Goal: Transaction & Acquisition: Purchase product/service

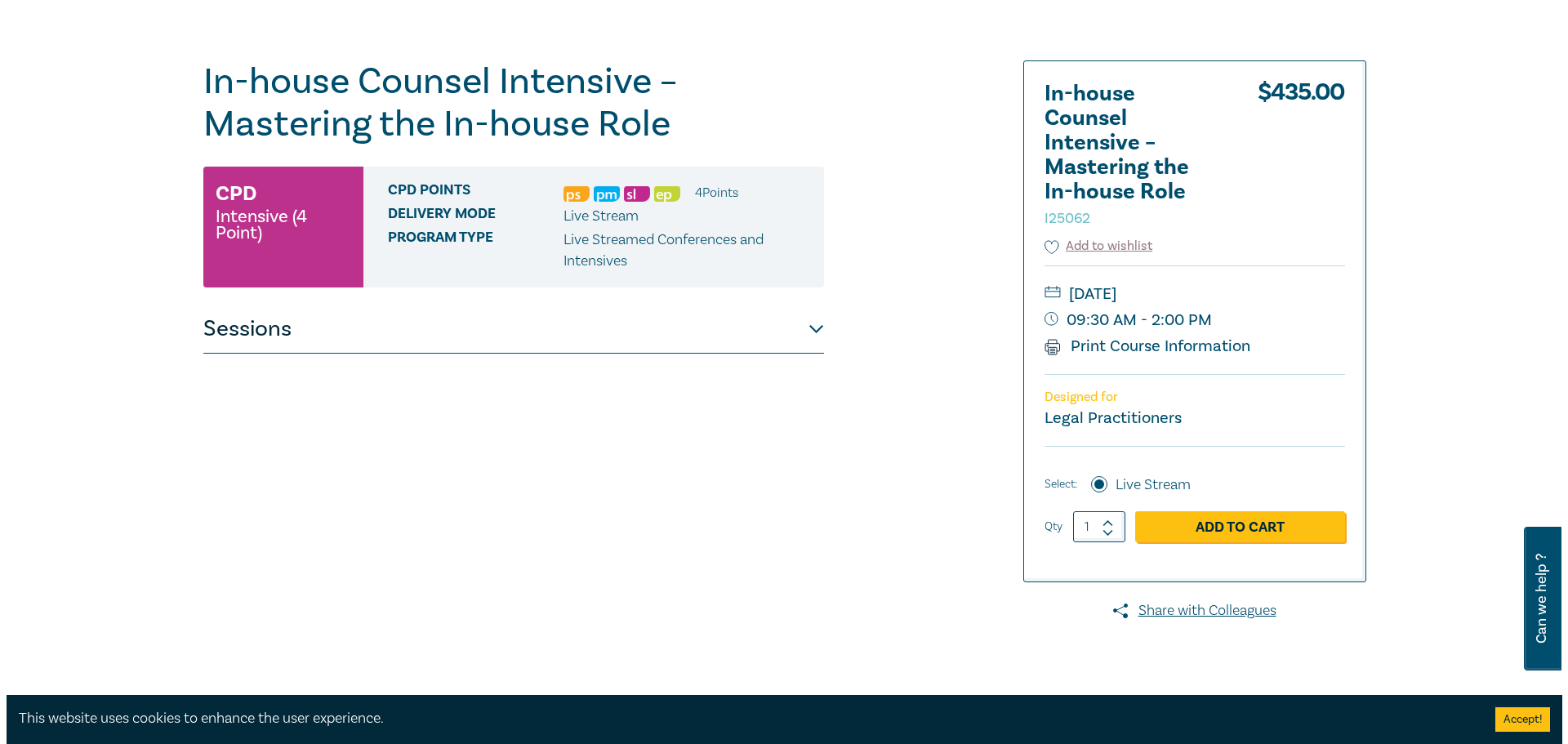
scroll to position [163, 0]
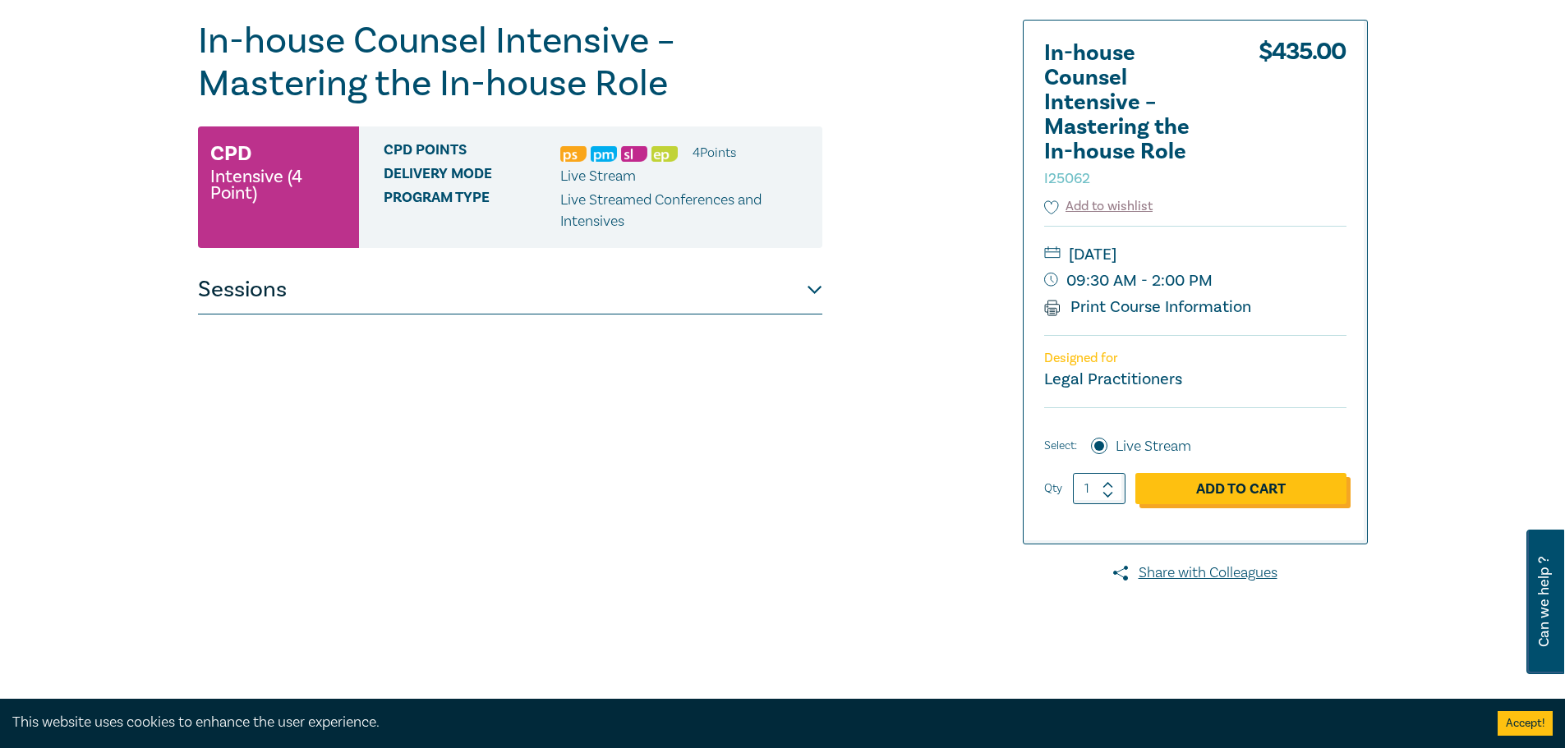
click at [1188, 485] on link "Add to Cart" at bounding box center [1240, 488] width 211 height 31
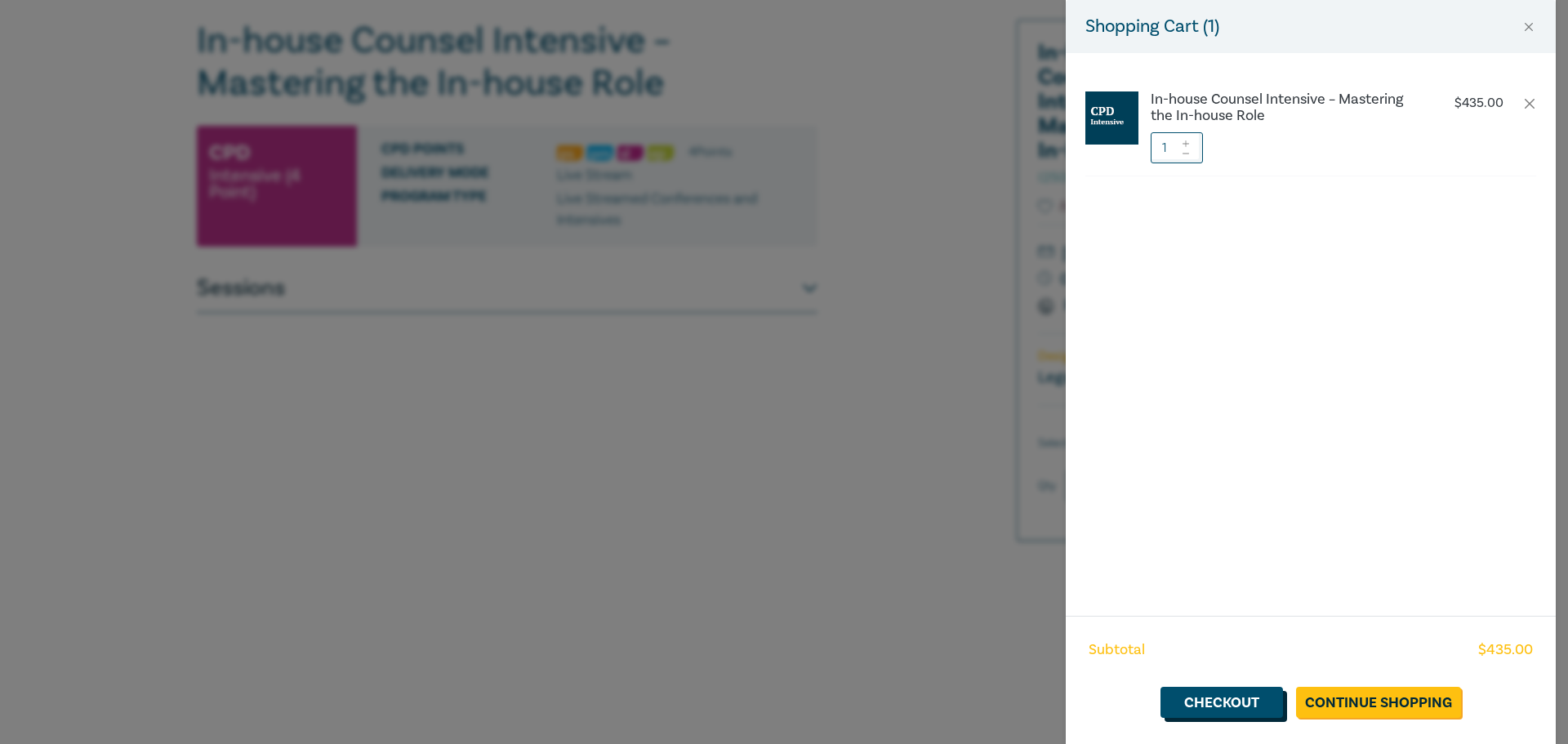
click at [1272, 710] on link "Checkout" at bounding box center [1221, 702] width 122 height 31
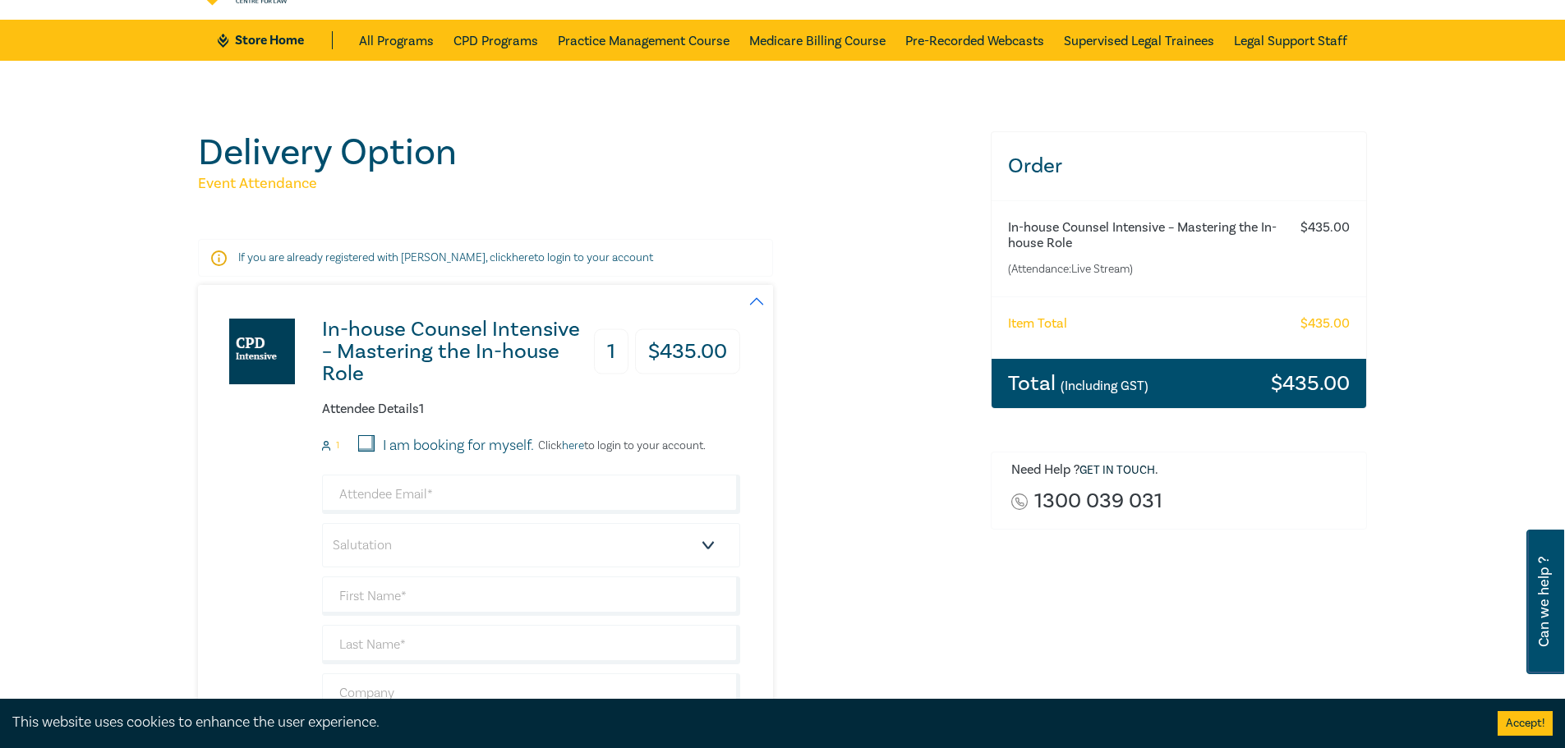
scroll to position [82, 0]
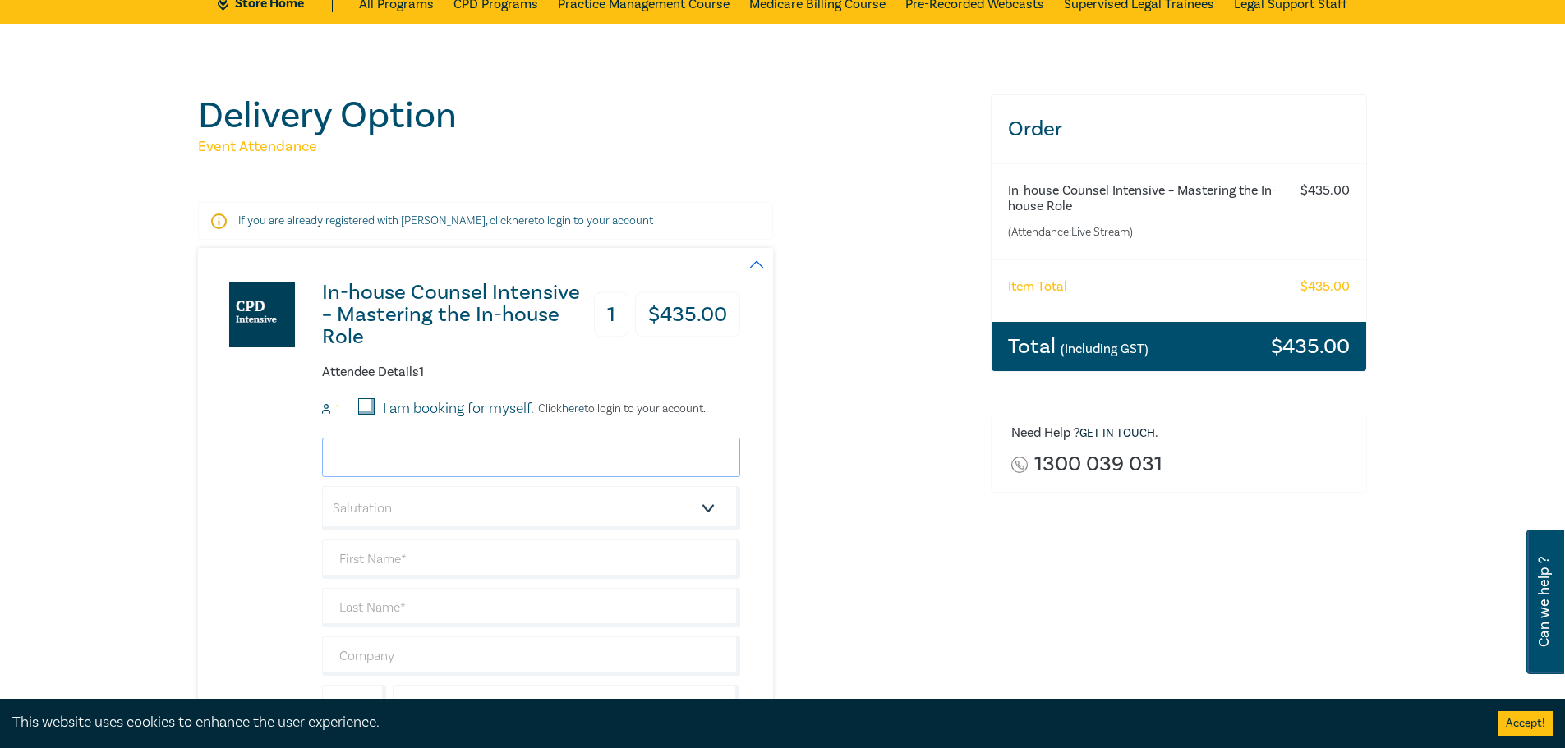
click at [448, 468] on input "email" at bounding box center [531, 457] width 418 height 39
type input "robert.santomartino@cam.org.au"
click at [444, 506] on select "Salutation Mr. Mrs. Ms. Miss Dr. Prof. Other" at bounding box center [531, 508] width 418 height 44
select select "Mr."
click at [322, 486] on select "Salutation Mr. Mrs. Ms. Miss Dr. Prof. Other" at bounding box center [531, 508] width 418 height 44
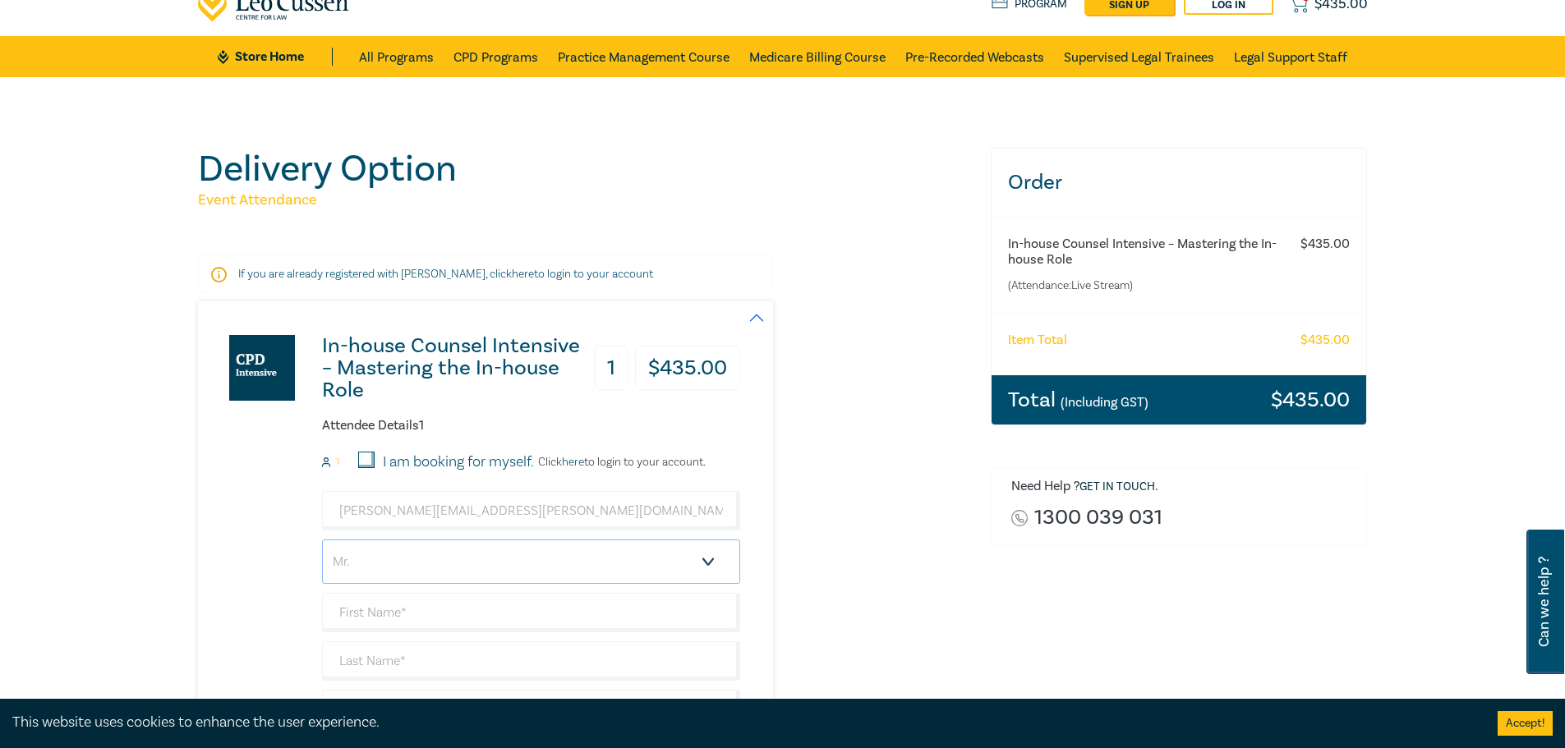
scroll to position [0, 0]
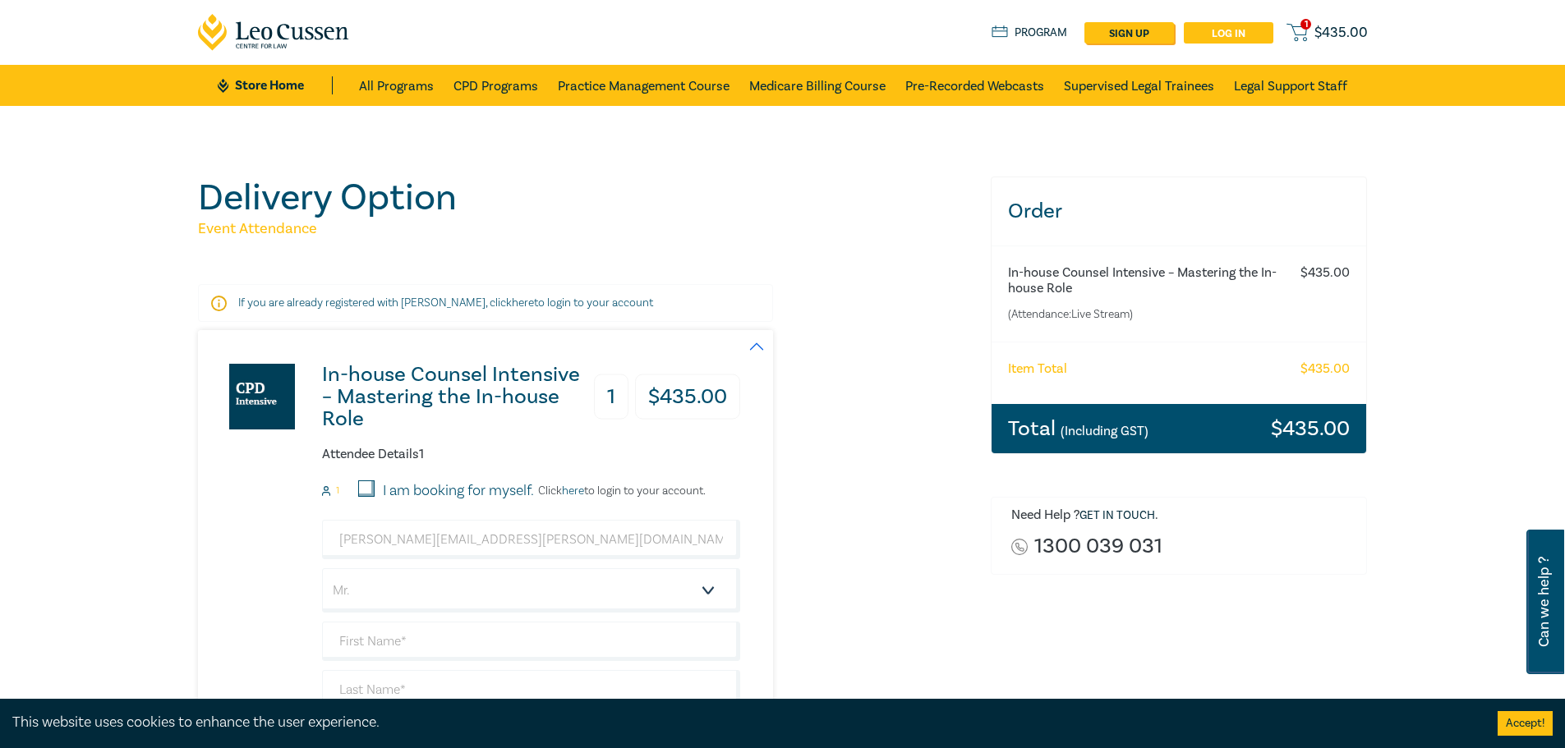
click at [1219, 27] on link "Log in" at bounding box center [1228, 32] width 90 height 21
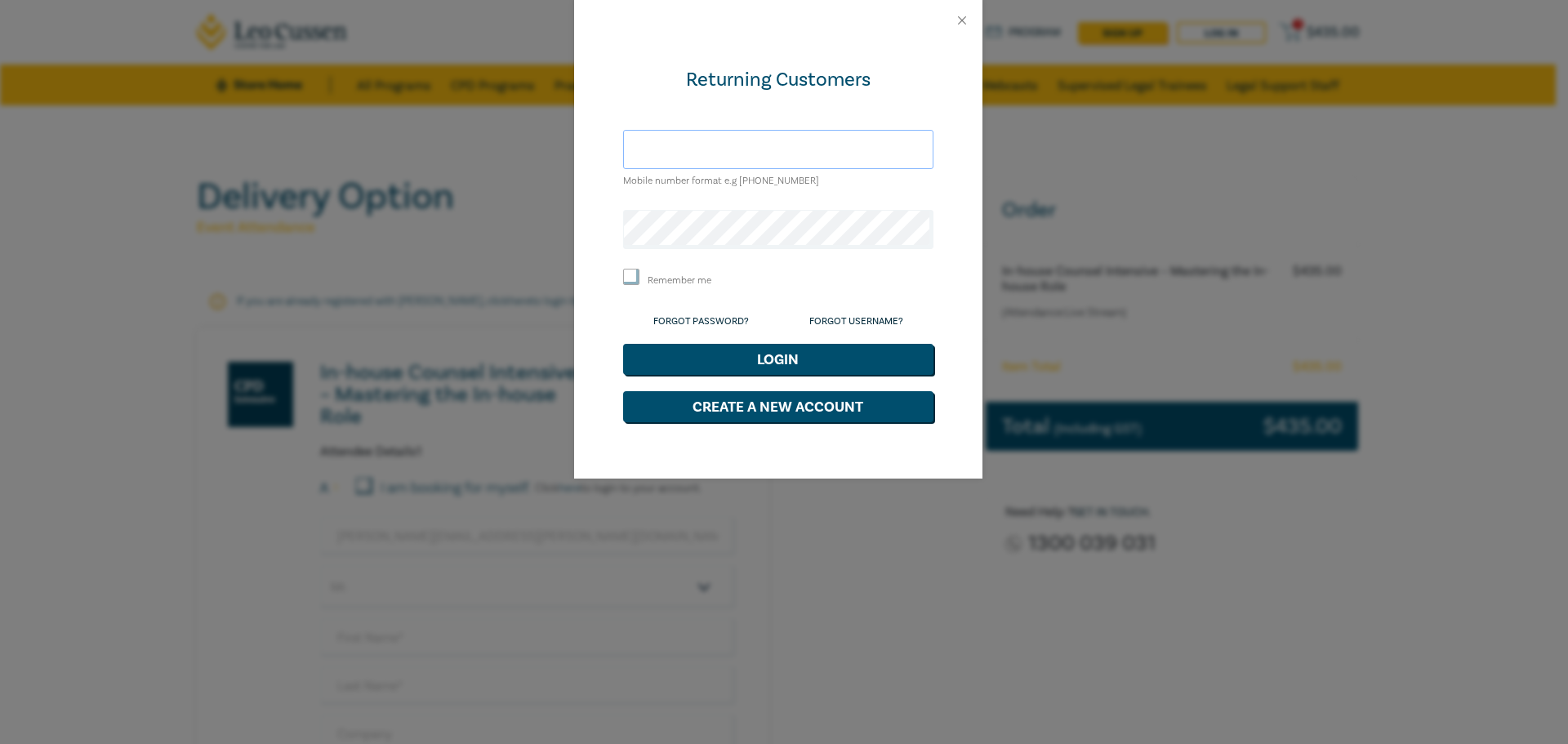
click at [766, 143] on input "text" at bounding box center [779, 149] width 310 height 39
click at [623, 344] on button "Login" at bounding box center [779, 359] width 310 height 31
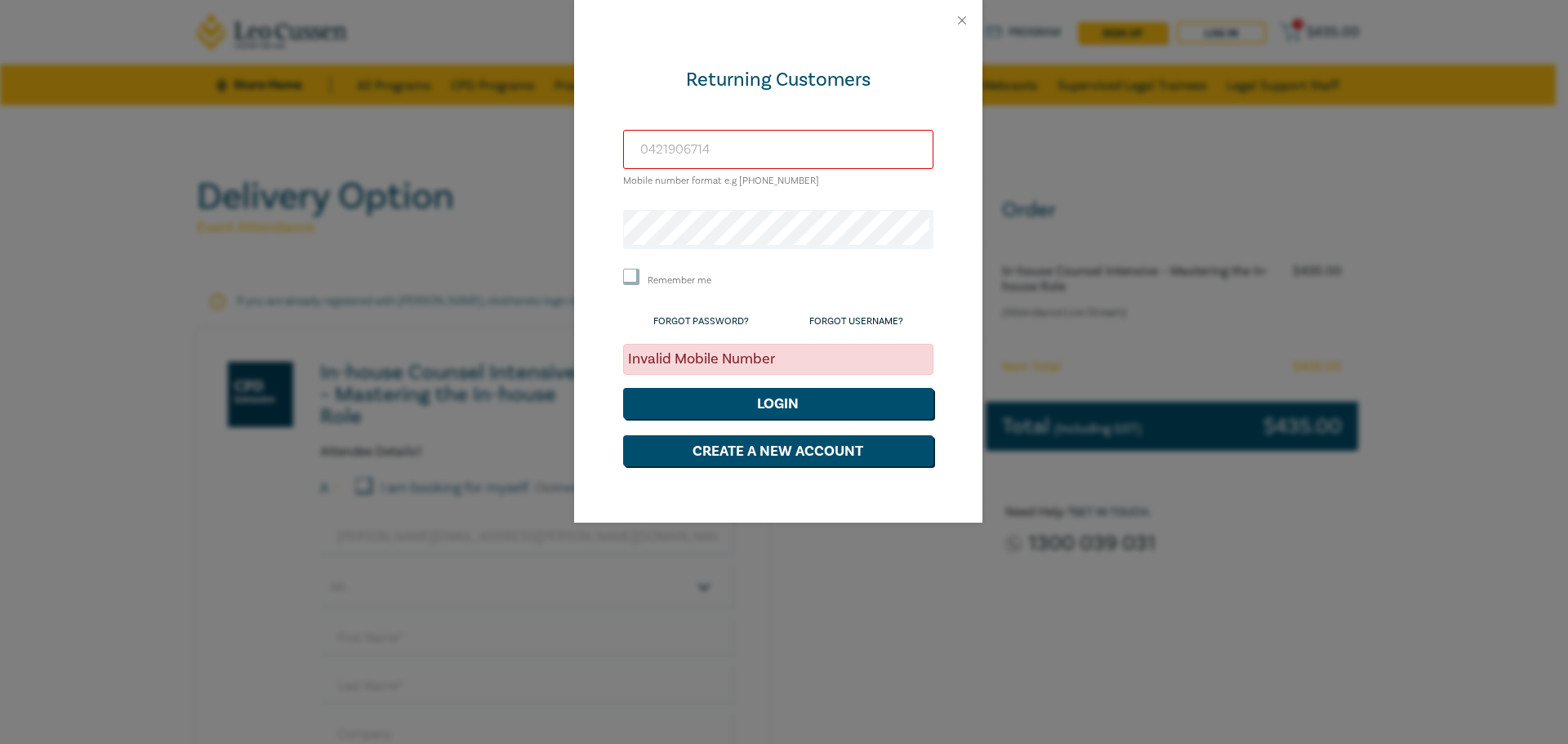
click at [639, 150] on input "0421906714" at bounding box center [779, 149] width 310 height 39
drag, startPoint x: 748, startPoint y: 181, endPoint x: 736, endPoint y: 180, distance: 12.0
click at [736, 180] on small "Mobile number format e.g +61 000000000" at bounding box center [721, 181] width 196 height 12
copy small "+61"
click at [640, 149] on input "0421906714" at bounding box center [779, 149] width 310 height 39
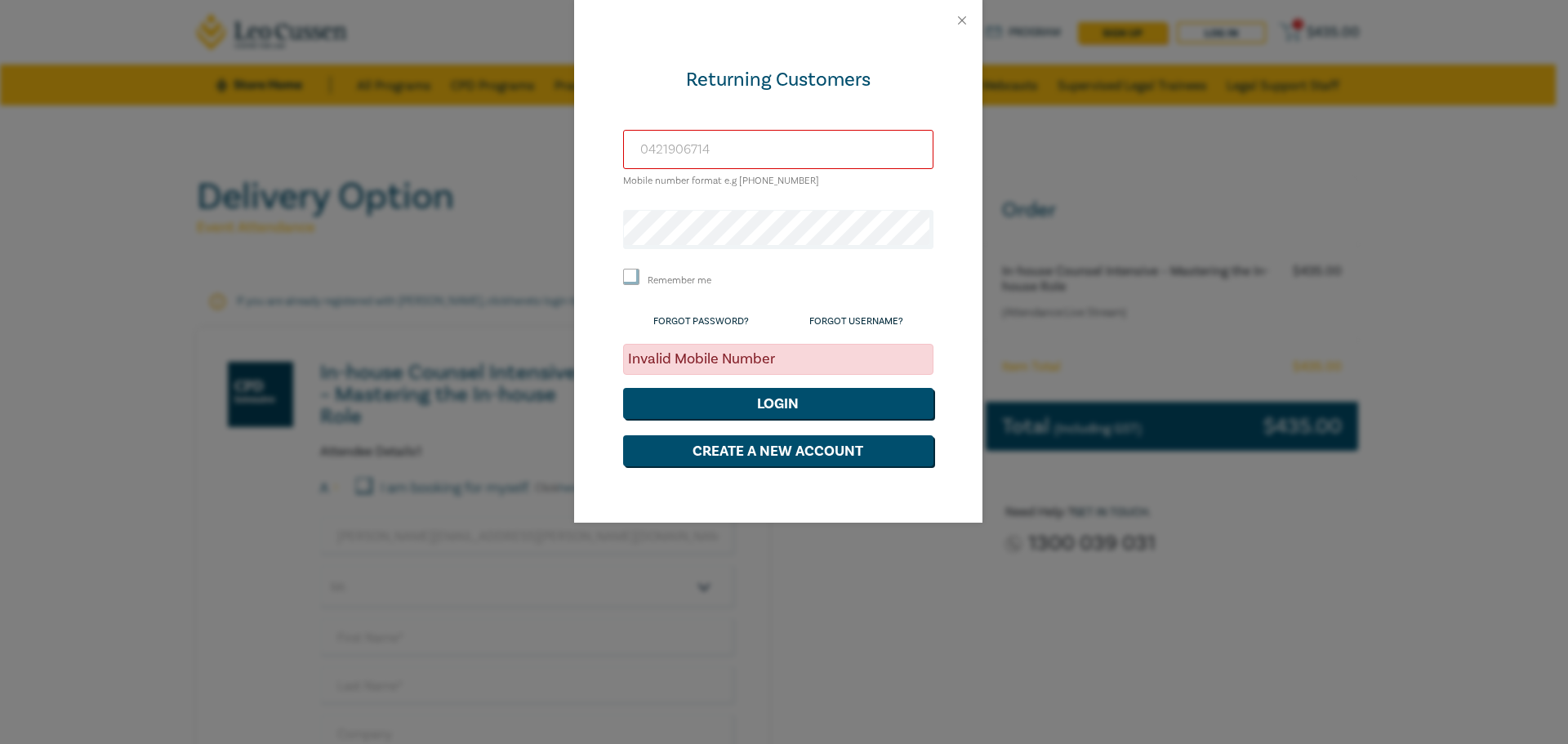
paste input "+61"
type input "+61 0421906714"
click at [623, 388] on button "Login" at bounding box center [779, 403] width 310 height 31
drag, startPoint x: 738, startPoint y: 141, endPoint x: 423, endPoint y: 135, distance: 315.1
click at [421, 137] on div "Returning Customers +61 0421906714 Mobile number format e.g +61 000000000 Remem…" at bounding box center [784, 372] width 1568 height 744
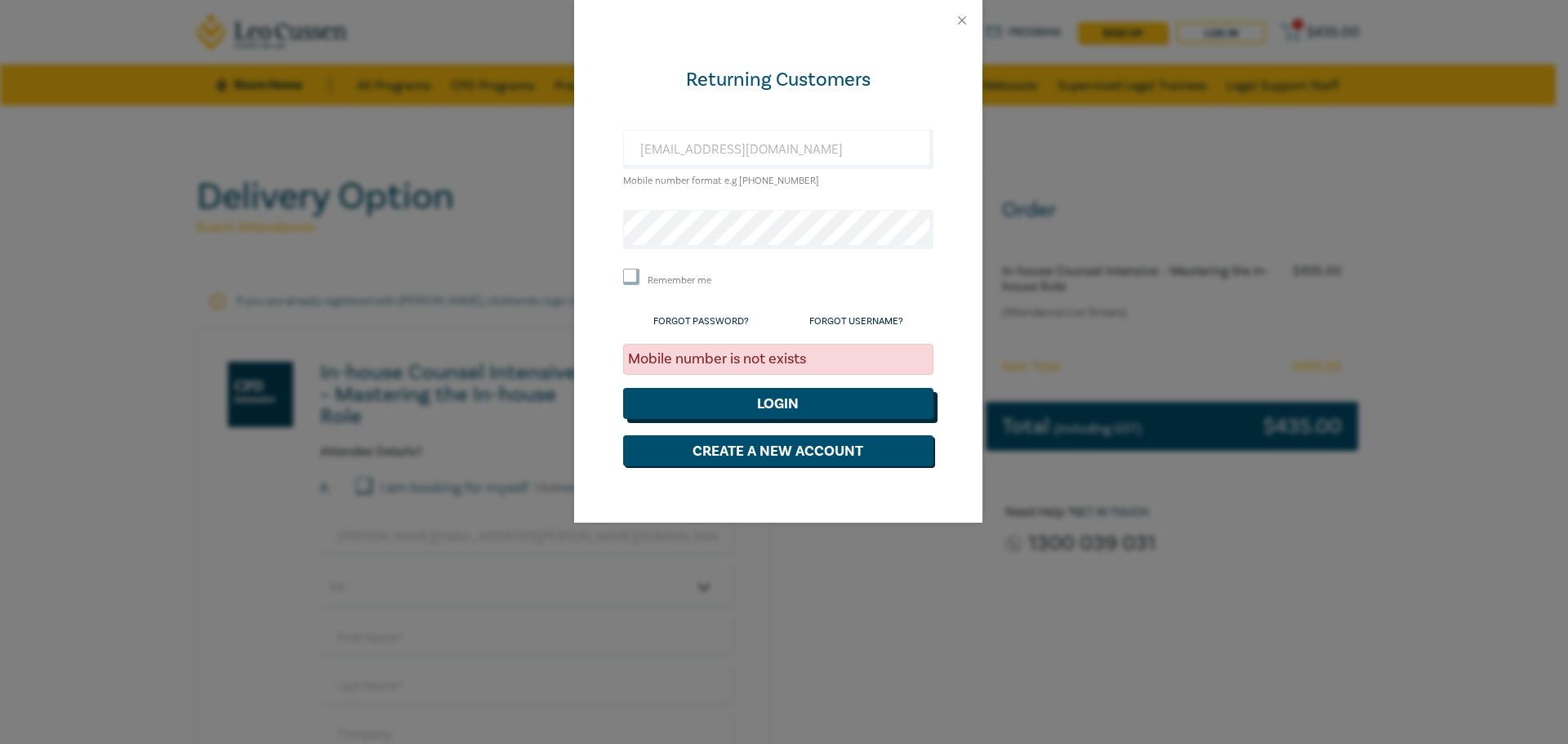
click at [792, 417] on button "Login" at bounding box center [779, 403] width 310 height 31
drag, startPoint x: 853, startPoint y: 146, endPoint x: 458, endPoint y: 146, distance: 395.0
click at [458, 146] on div "Returning Customers rob.santomartino98@gmail.com Mobile number format e.g +61 0…" at bounding box center [784, 372] width 1568 height 744
type input "robert.santomartino@kahns.com.au"
click at [733, 395] on button "Login" at bounding box center [779, 403] width 310 height 31
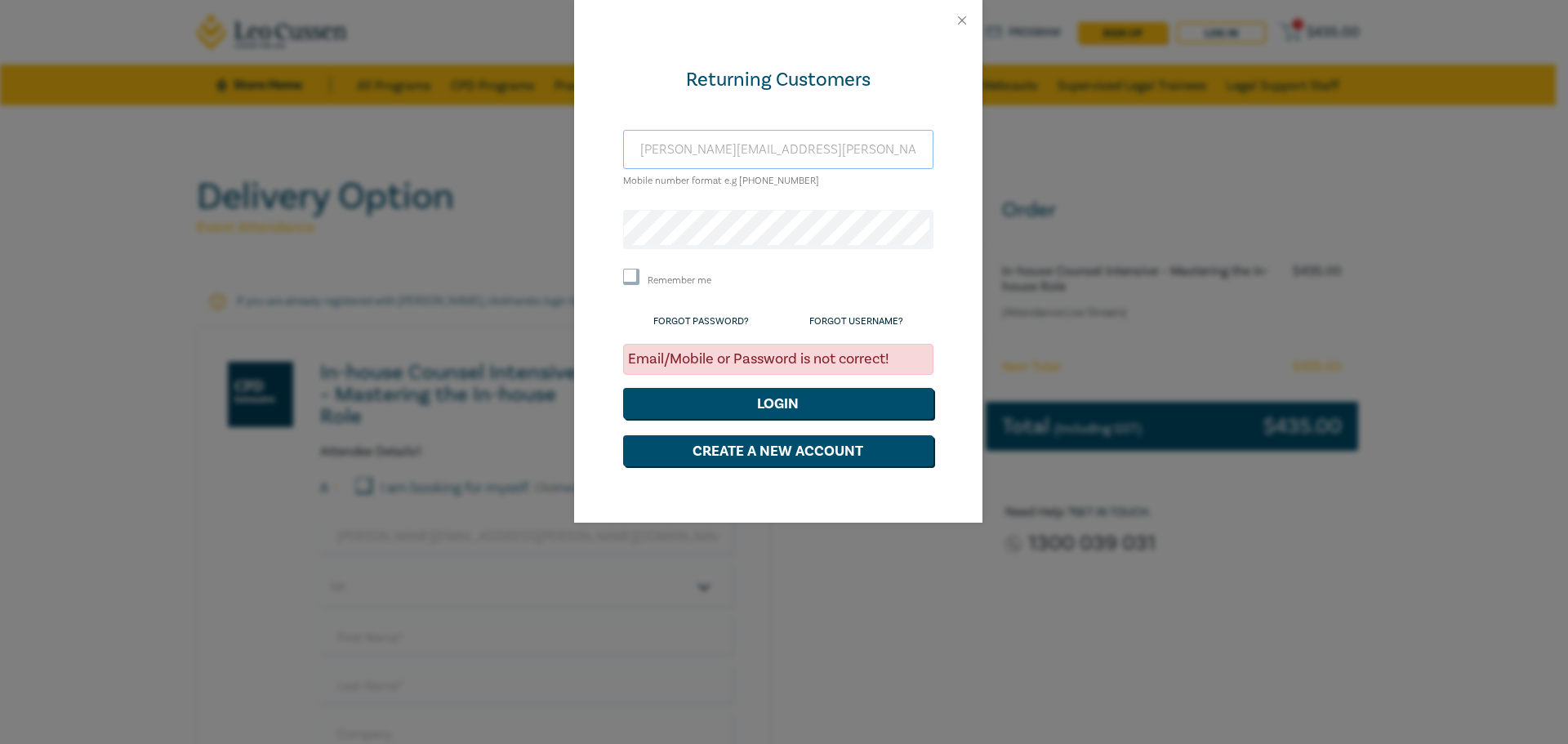
drag, startPoint x: 862, startPoint y: 137, endPoint x: 390, endPoint y: 115, distance: 472.5
click at [398, 117] on div "Returning Customers robert.santomartino@kahns.com.au Mobile number format e.g +…" at bounding box center [784, 372] width 1568 height 744
click at [817, 456] on button "Create a New Account" at bounding box center [779, 451] width 310 height 31
select select "AU"
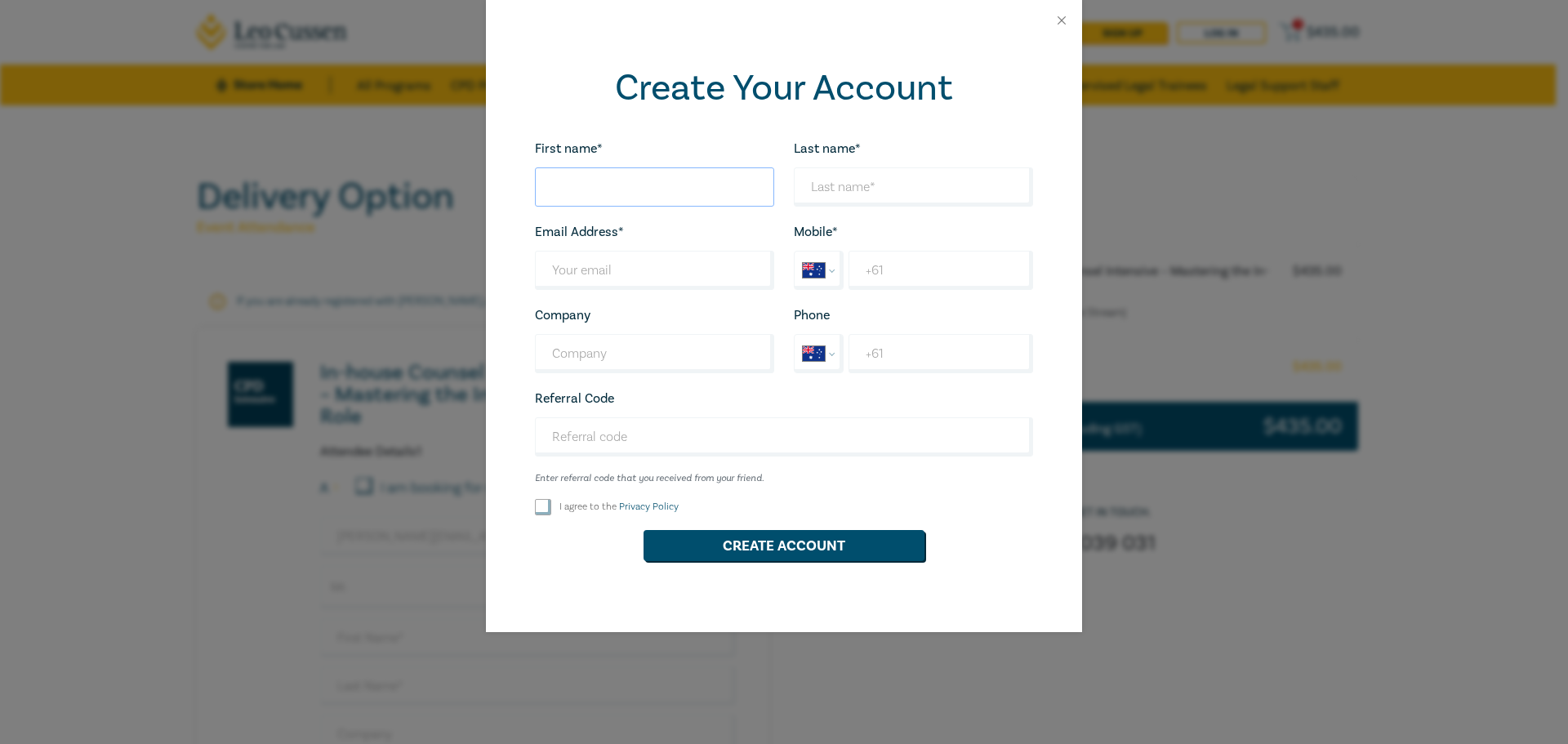
click at [617, 180] on input "First name*" at bounding box center [654, 186] width 240 height 39
type input "Robert"
type input "Santomartino"
type input "rob.santomartino98@gmail.com"
click at [925, 264] on input "+61" at bounding box center [941, 270] width 185 height 39
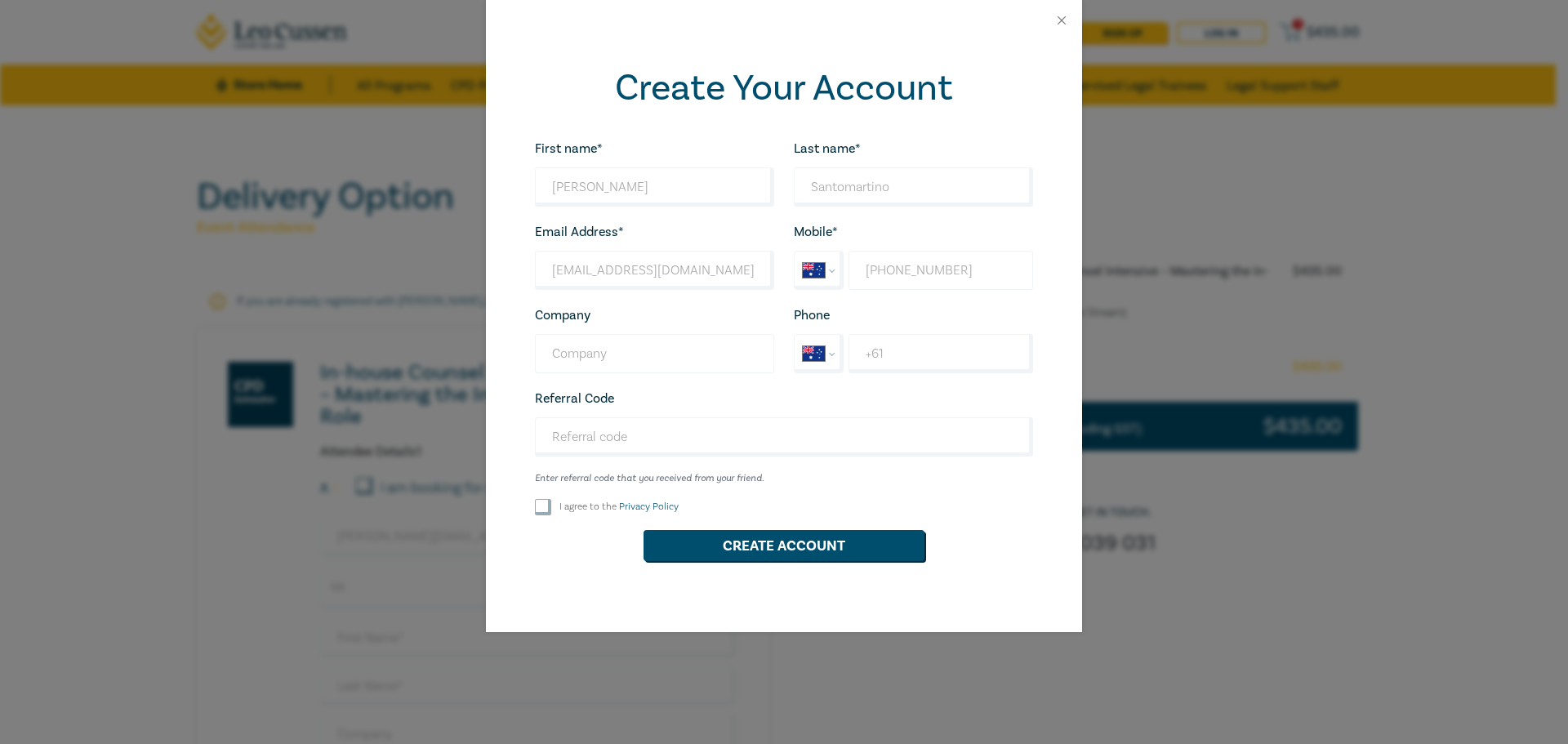
type input "+61 0421 906 174"
click at [635, 359] on input "Company" at bounding box center [654, 353] width 240 height 39
type input "Catholic Archdiocese of Melbourne"
click at [540, 505] on input "I agree to the Privacy Policy" at bounding box center [543, 507] width 16 height 16
checkbox input "true"
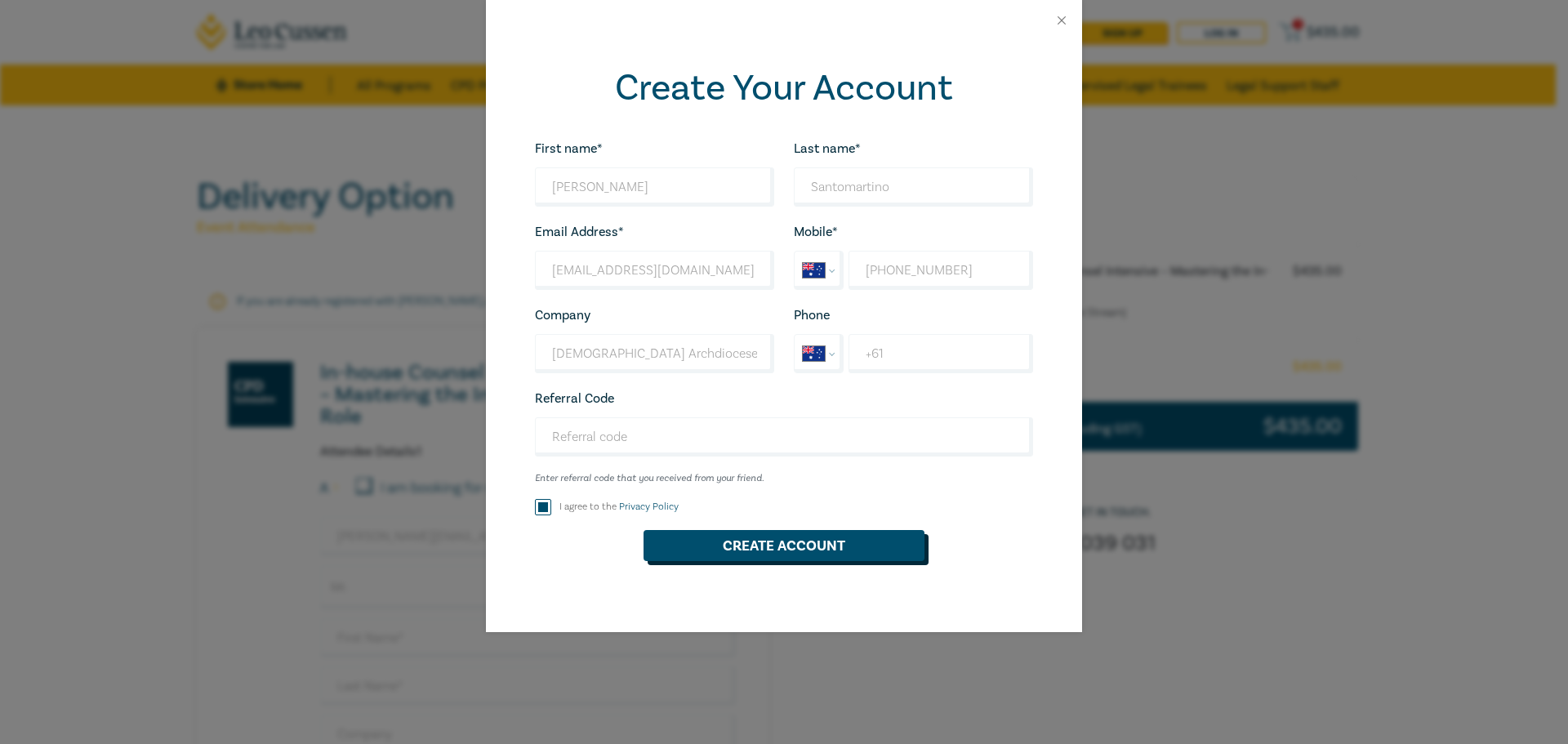
click at [745, 543] on button "Create Account" at bounding box center [784, 545] width 281 height 31
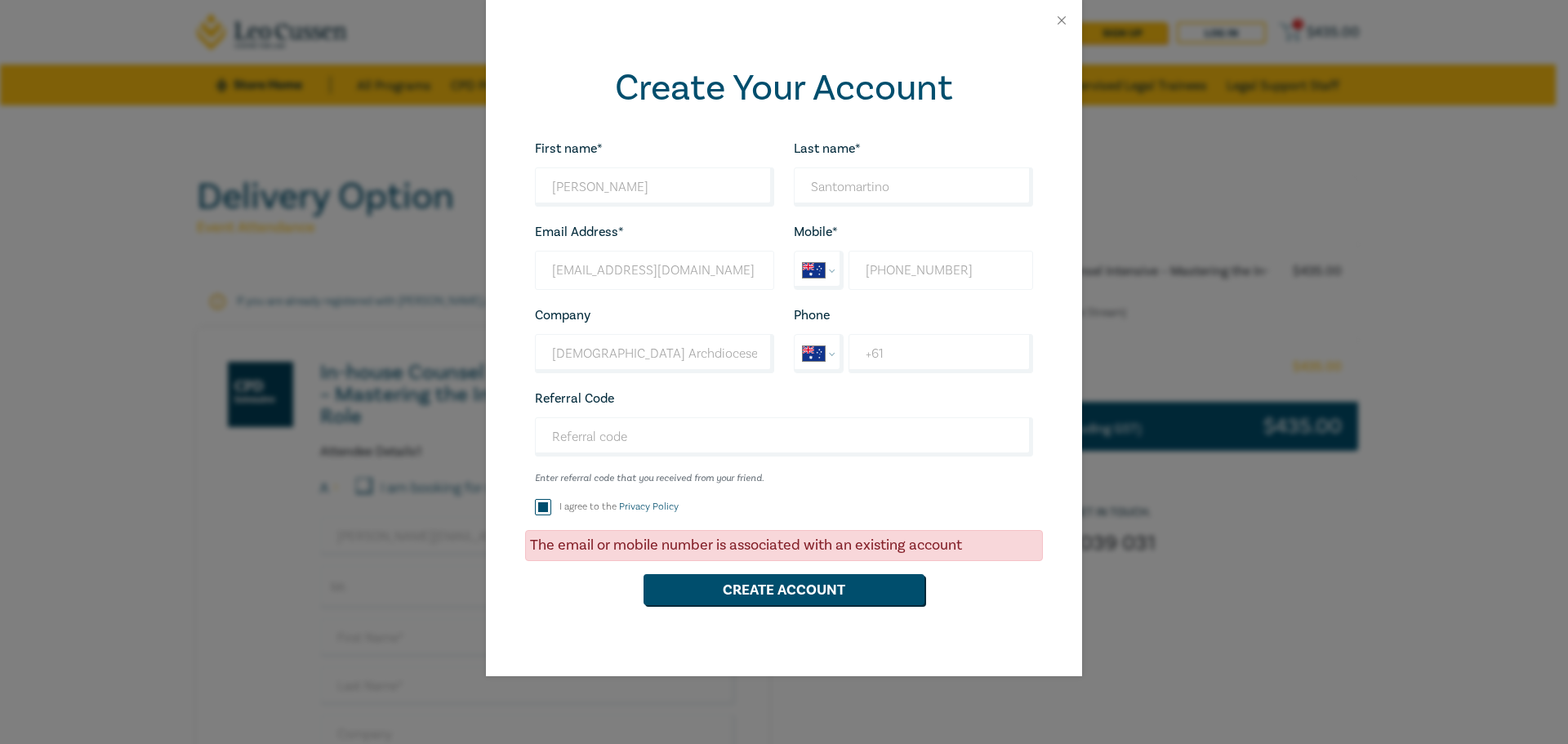
drag, startPoint x: 975, startPoint y: 275, endPoint x: 569, endPoint y: 281, distance: 406.0
click at [569, 281] on div "First name* Robert Looks good! Last name* Santomartino Looks good! Email Addres…" at bounding box center [784, 379] width 518 height 482
click at [1060, 25] on button "Close" at bounding box center [1061, 20] width 15 height 15
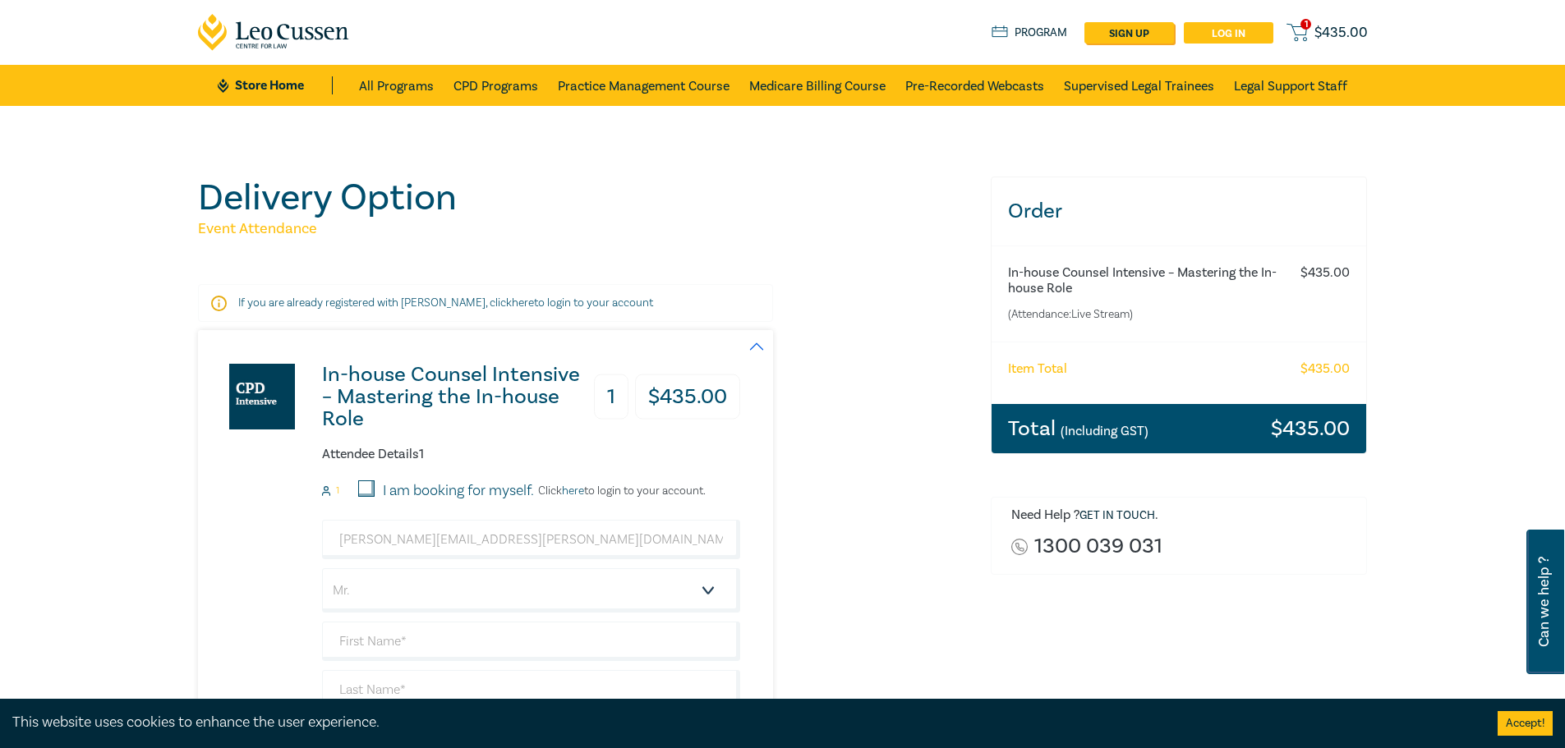
click at [1221, 31] on link "Log in" at bounding box center [1228, 32] width 90 height 21
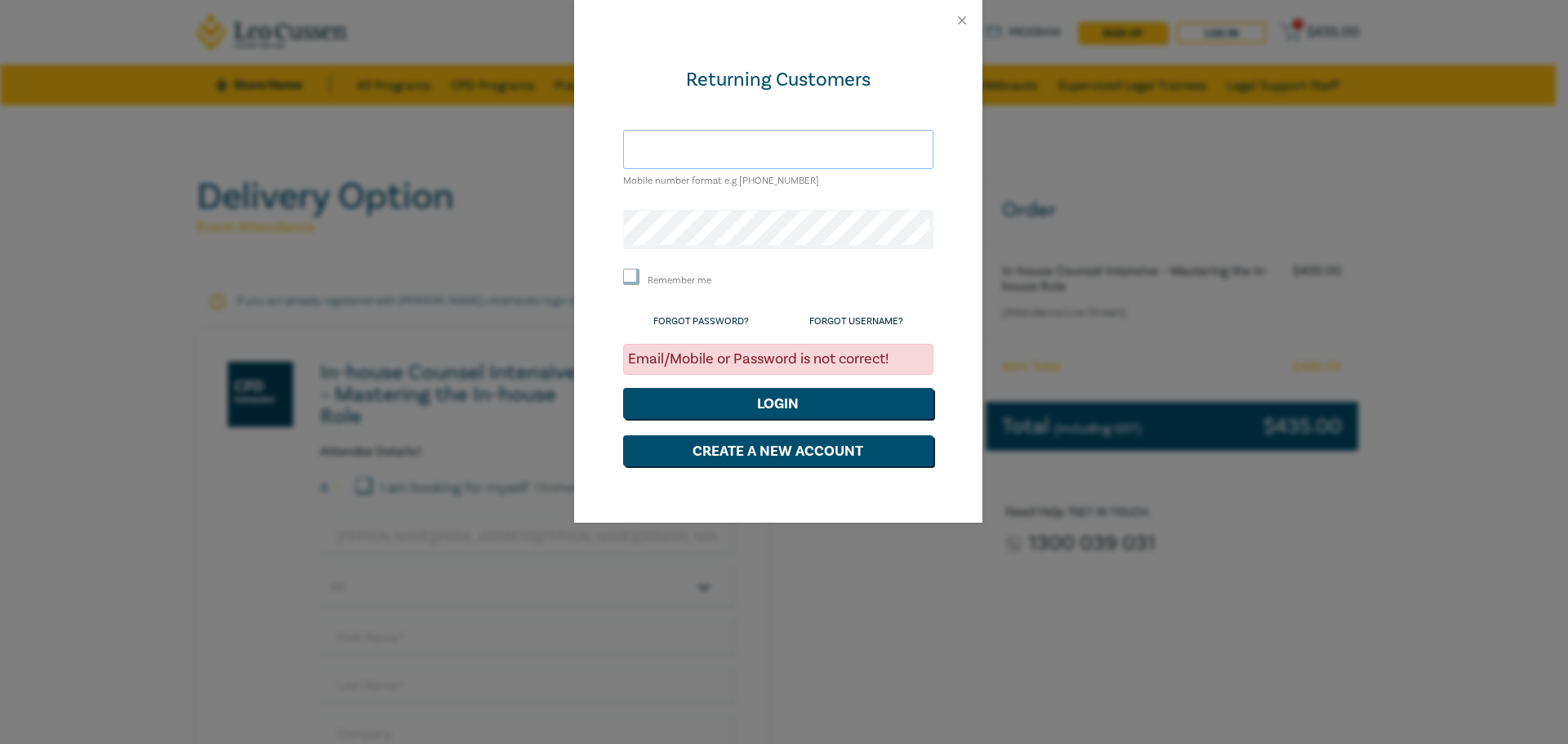
click at [779, 152] on input "text" at bounding box center [779, 149] width 310 height 39
paste input "+61 0421 906 174"
type input "+61 0421 906 174"
click at [610, 222] on div "Returning Customers +61 0421 906 174 Mobile number format e.g +61 000000000 Rem…" at bounding box center [778, 281] width 409 height 482
click at [623, 388] on button "Login" at bounding box center [779, 403] width 310 height 31
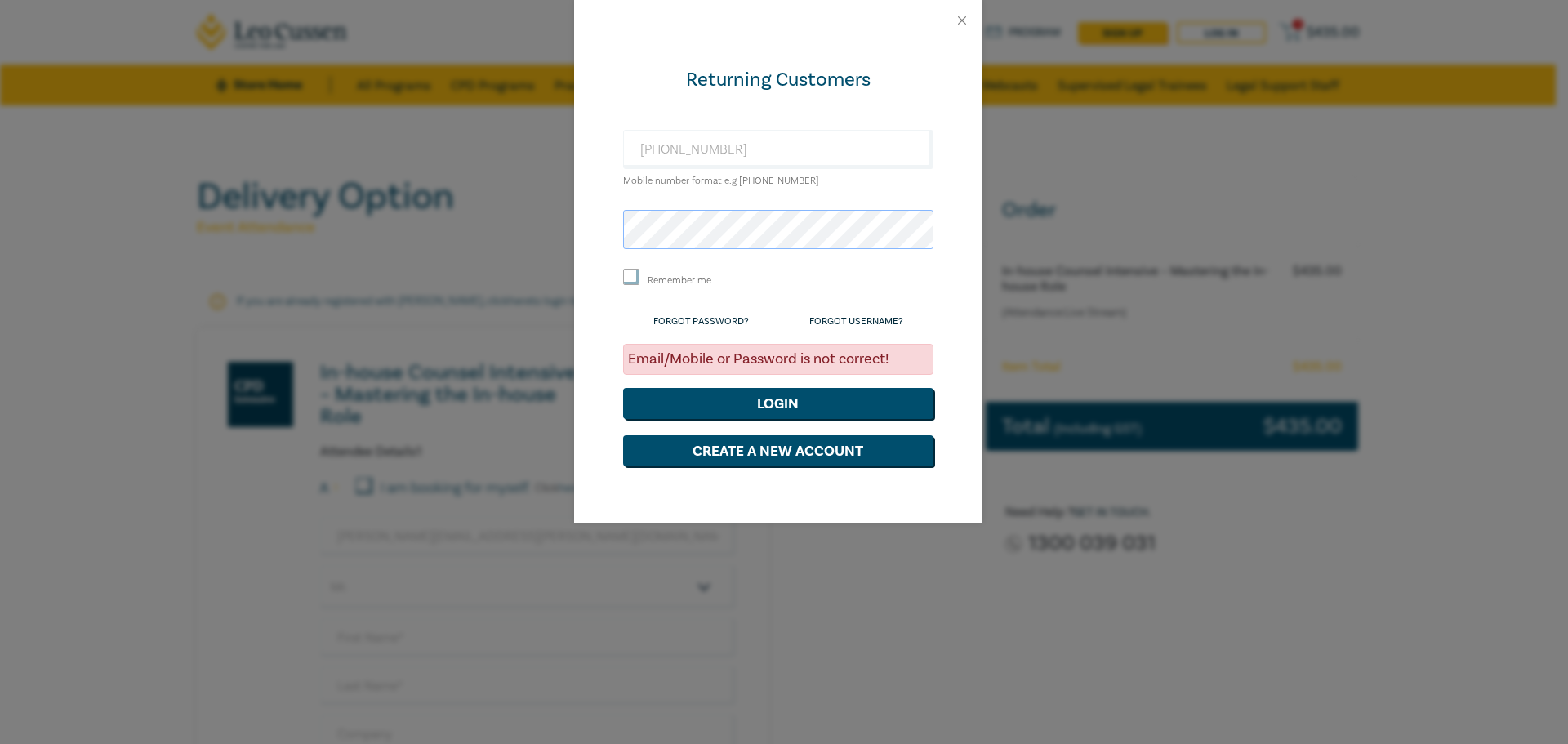
click at [623, 388] on button "Login" at bounding box center [779, 403] width 310 height 31
click at [722, 317] on link "Forgot Password?" at bounding box center [701, 321] width 95 height 12
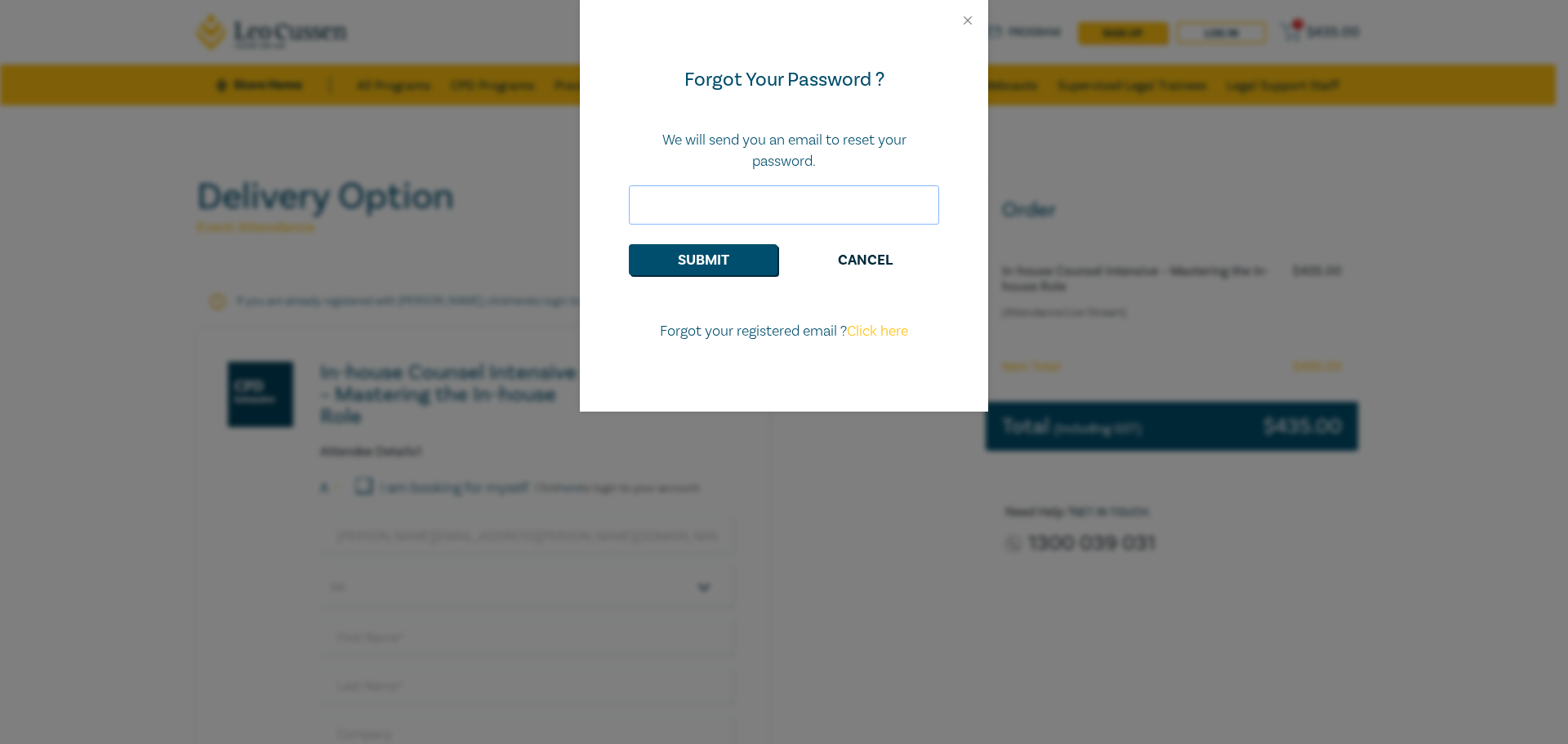
click at [678, 209] on input "email" at bounding box center [784, 204] width 310 height 39
type input "rob.santomartino98@gmail.com"
click at [683, 251] on button "Submit" at bounding box center [702, 260] width 148 height 31
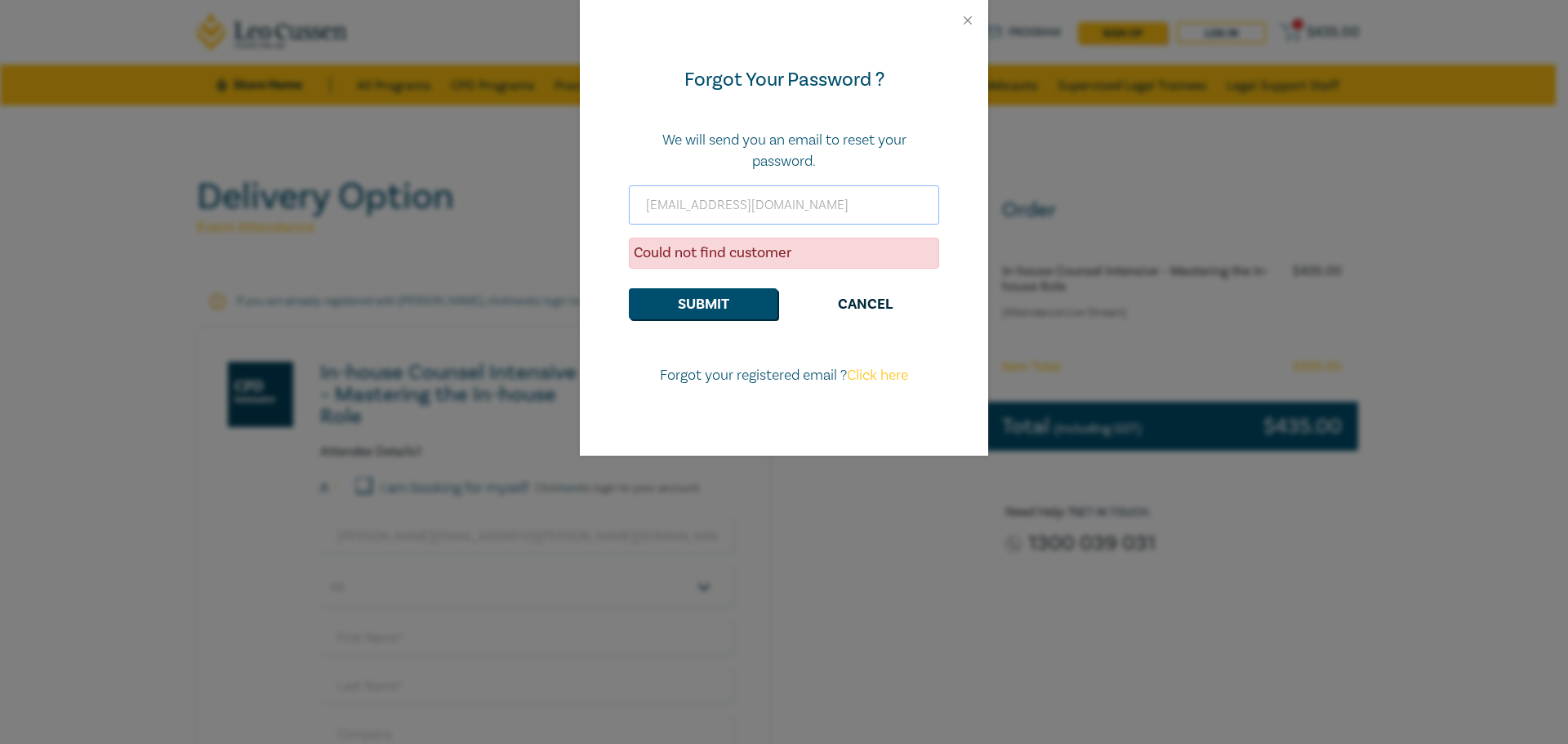
drag, startPoint x: 868, startPoint y: 203, endPoint x: 337, endPoint y: 189, distance: 531.2
click at [390, 194] on div "Forgot Your Password ? We will send you an email to reset your password. rob.sa…" at bounding box center [784, 372] width 1568 height 744
click at [884, 368] on link "Click here" at bounding box center [878, 375] width 62 height 19
select select "AU"
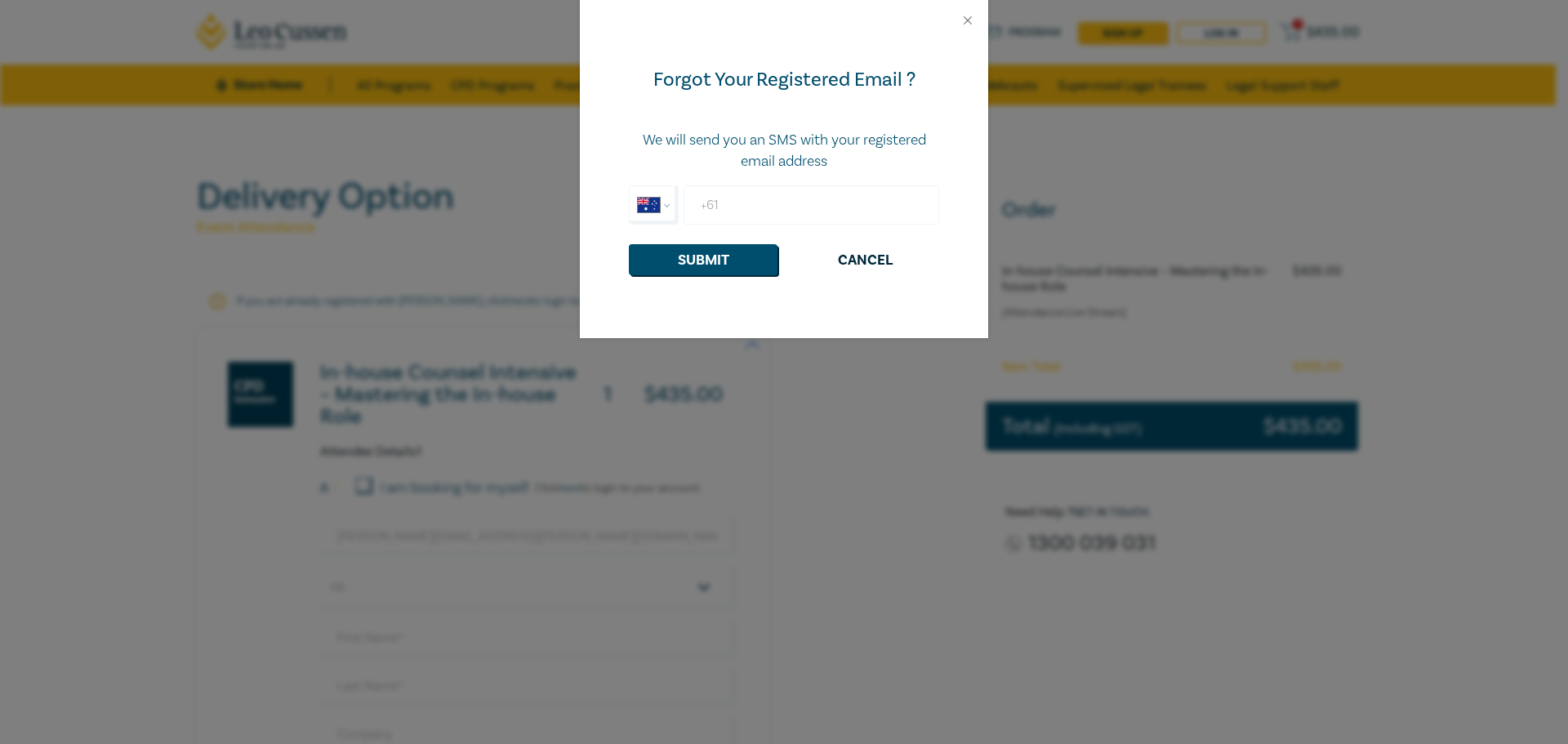
click at [756, 199] on input "+61" at bounding box center [810, 204] width 256 height 39
type input "+61 0421 906 174"
click at [628, 245] on button "Submit" at bounding box center [702, 260] width 148 height 31
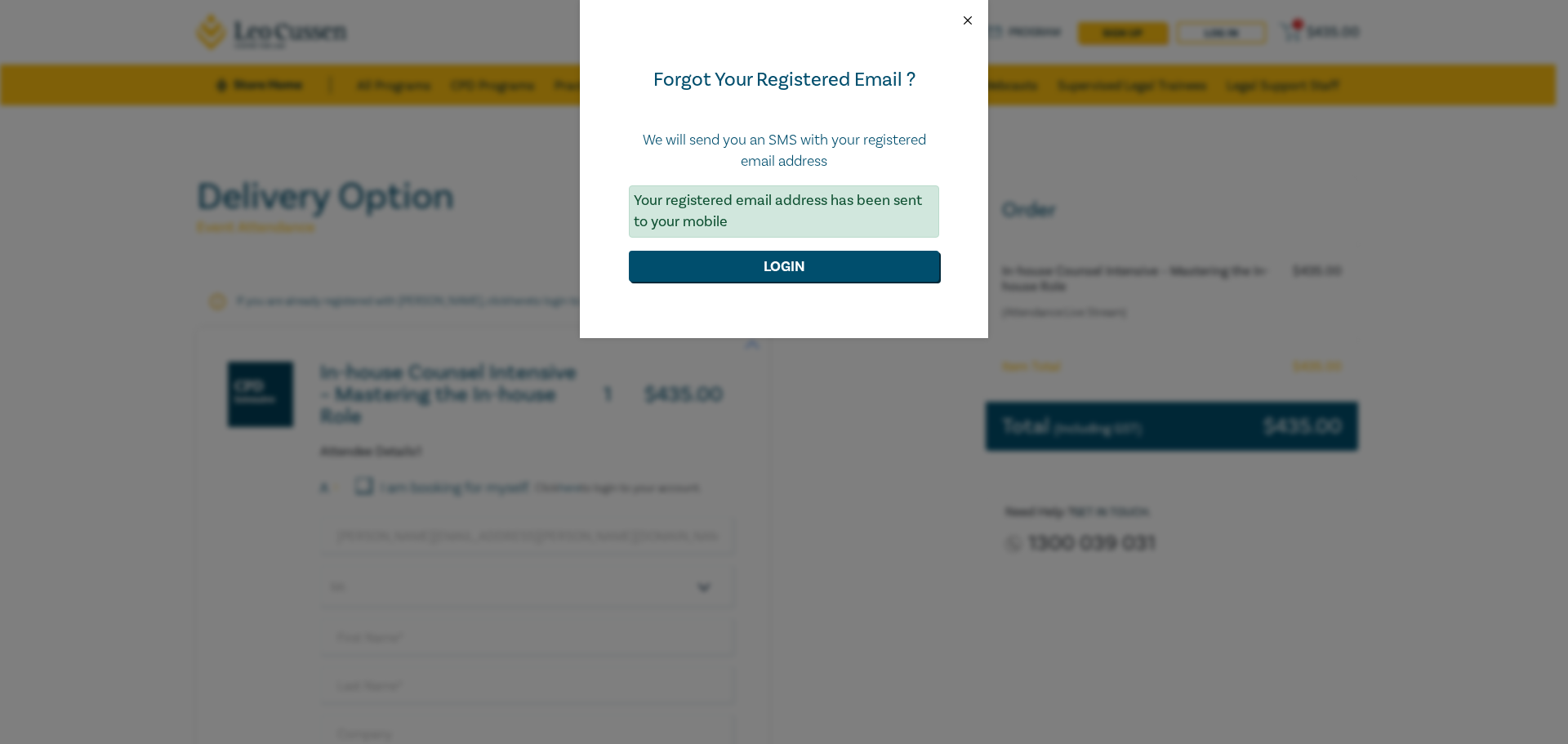
click at [968, 22] on button "Close" at bounding box center [967, 20] width 15 height 15
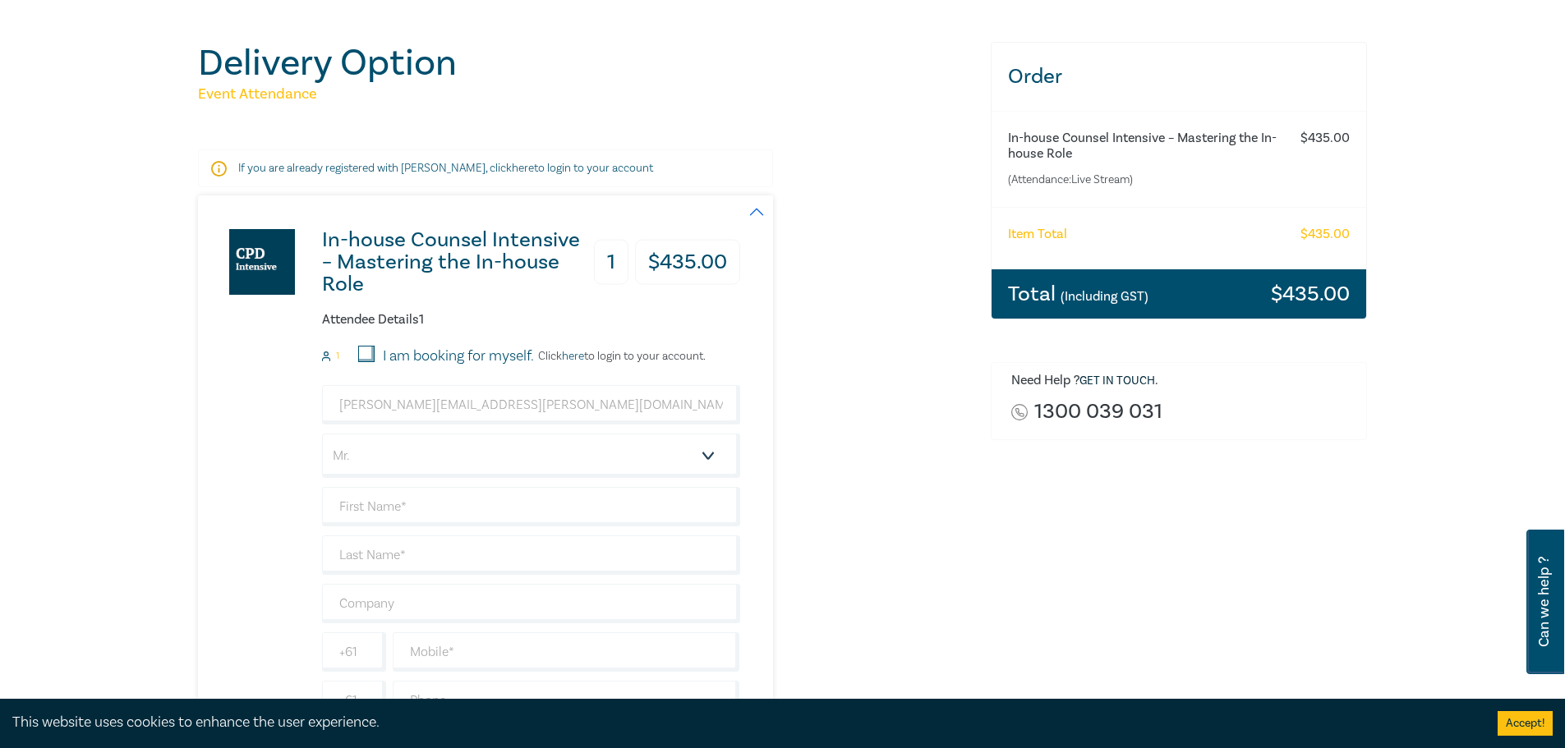
scroll to position [164, 0]
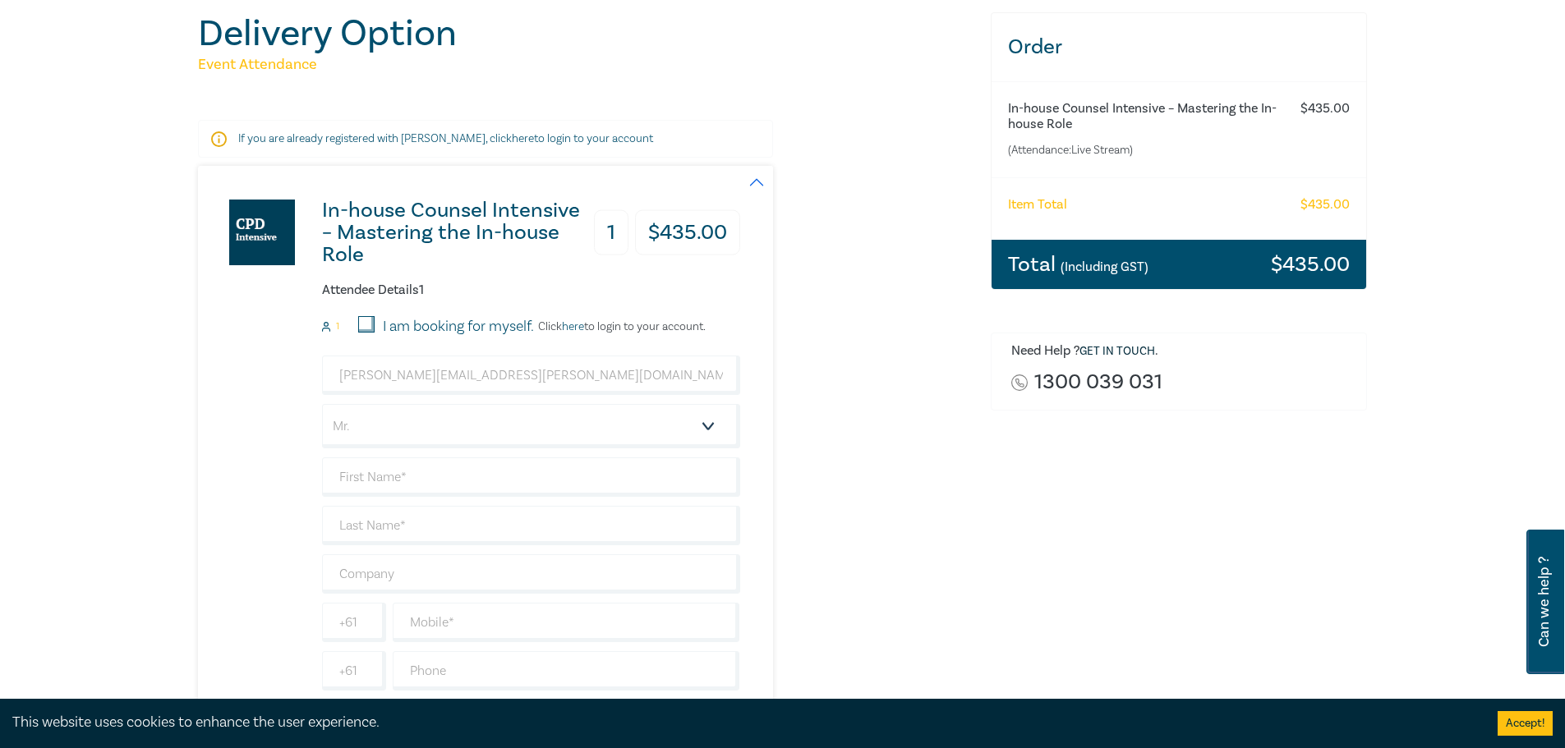
click at [368, 321] on input "I am booking for myself." at bounding box center [366, 324] width 16 height 16
checkbox input "true"
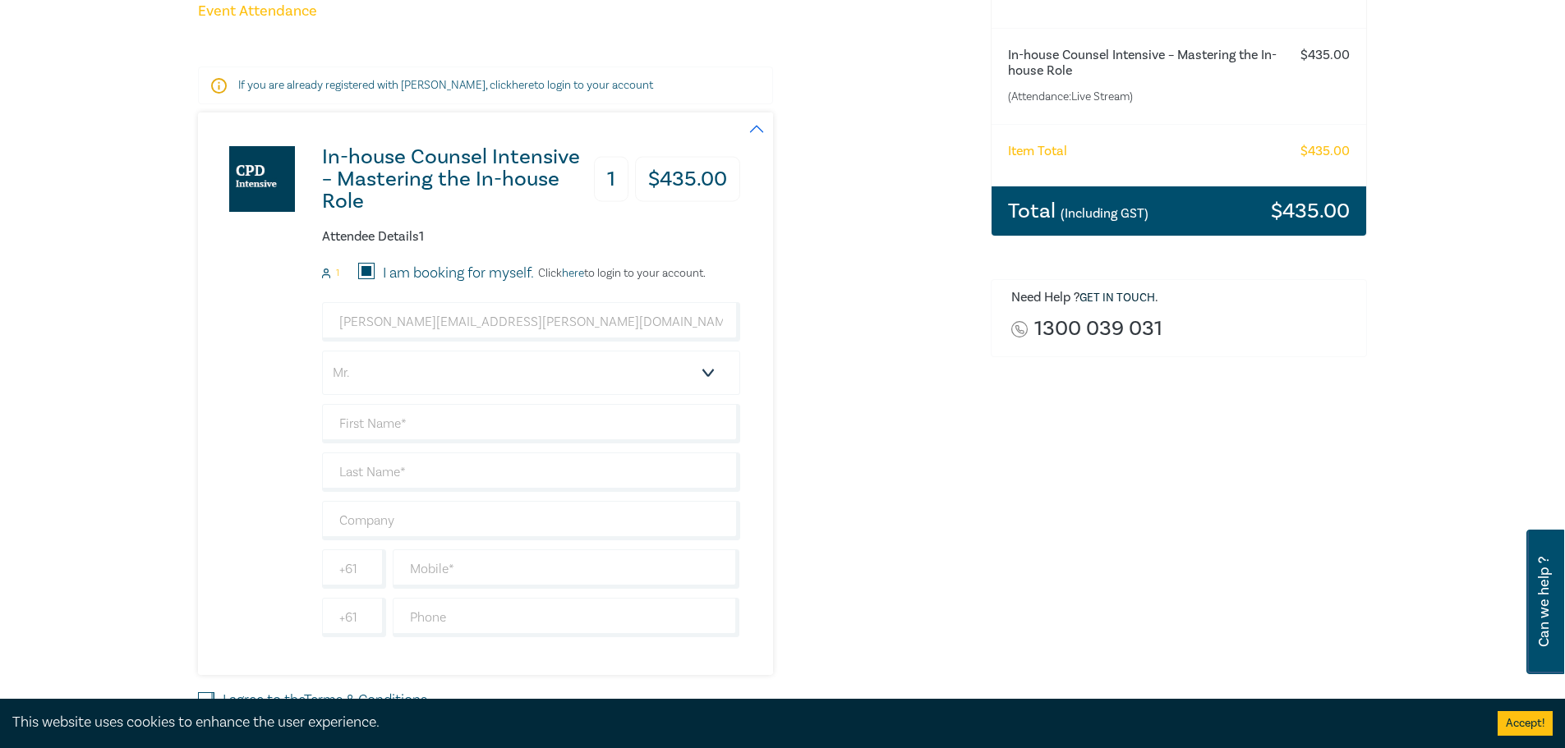
scroll to position [246, 0]
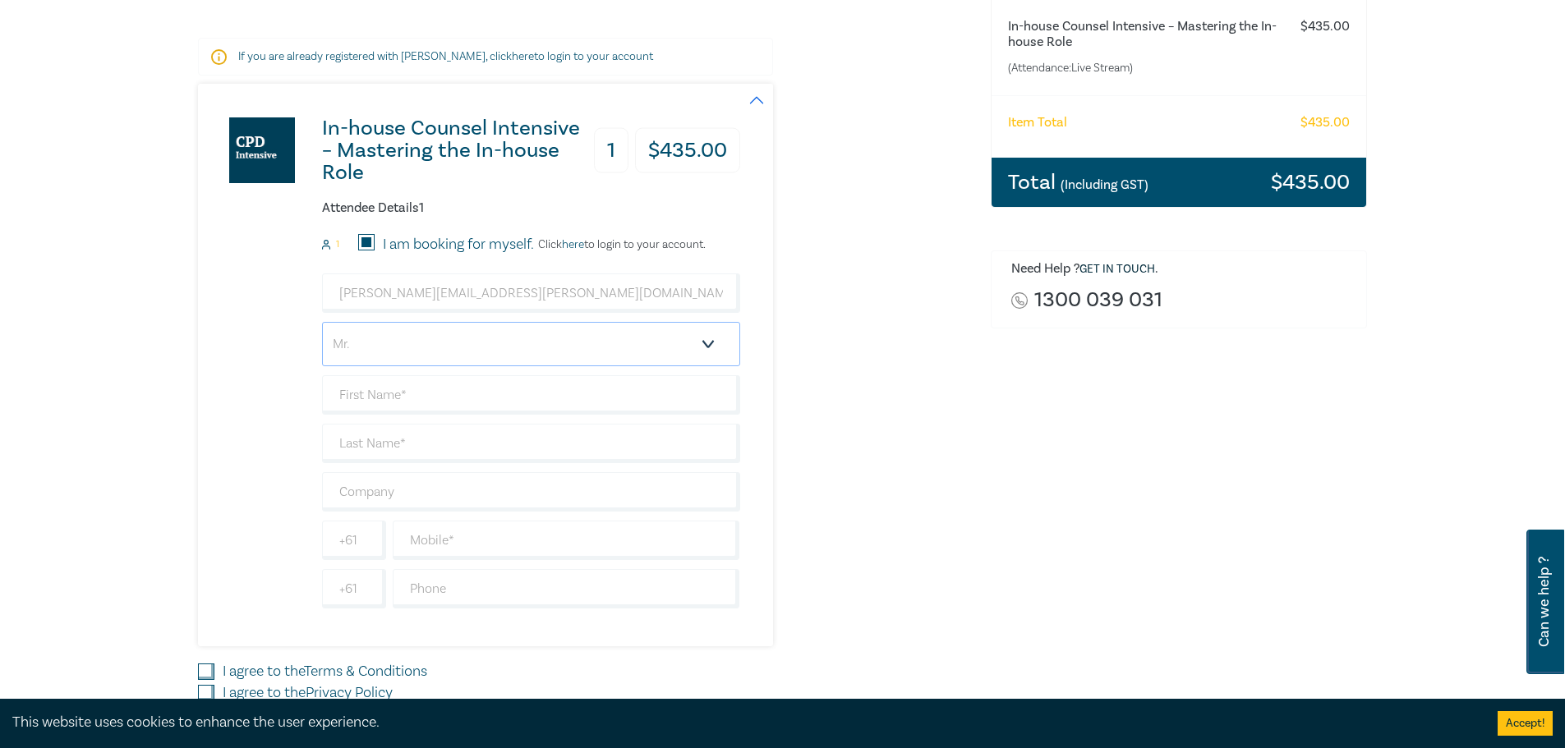
click at [379, 342] on select "Salutation Mr. Mrs. Ms. Miss Dr. Prof. Other" at bounding box center [531, 344] width 418 height 44
click at [322, 322] on select "Salutation Mr. Mrs. Ms. Miss Dr. Prof. Other" at bounding box center [531, 344] width 418 height 44
click at [378, 402] on input "text" at bounding box center [531, 394] width 418 height 39
type input "Robert"
click at [423, 443] on input "text" at bounding box center [531, 443] width 418 height 39
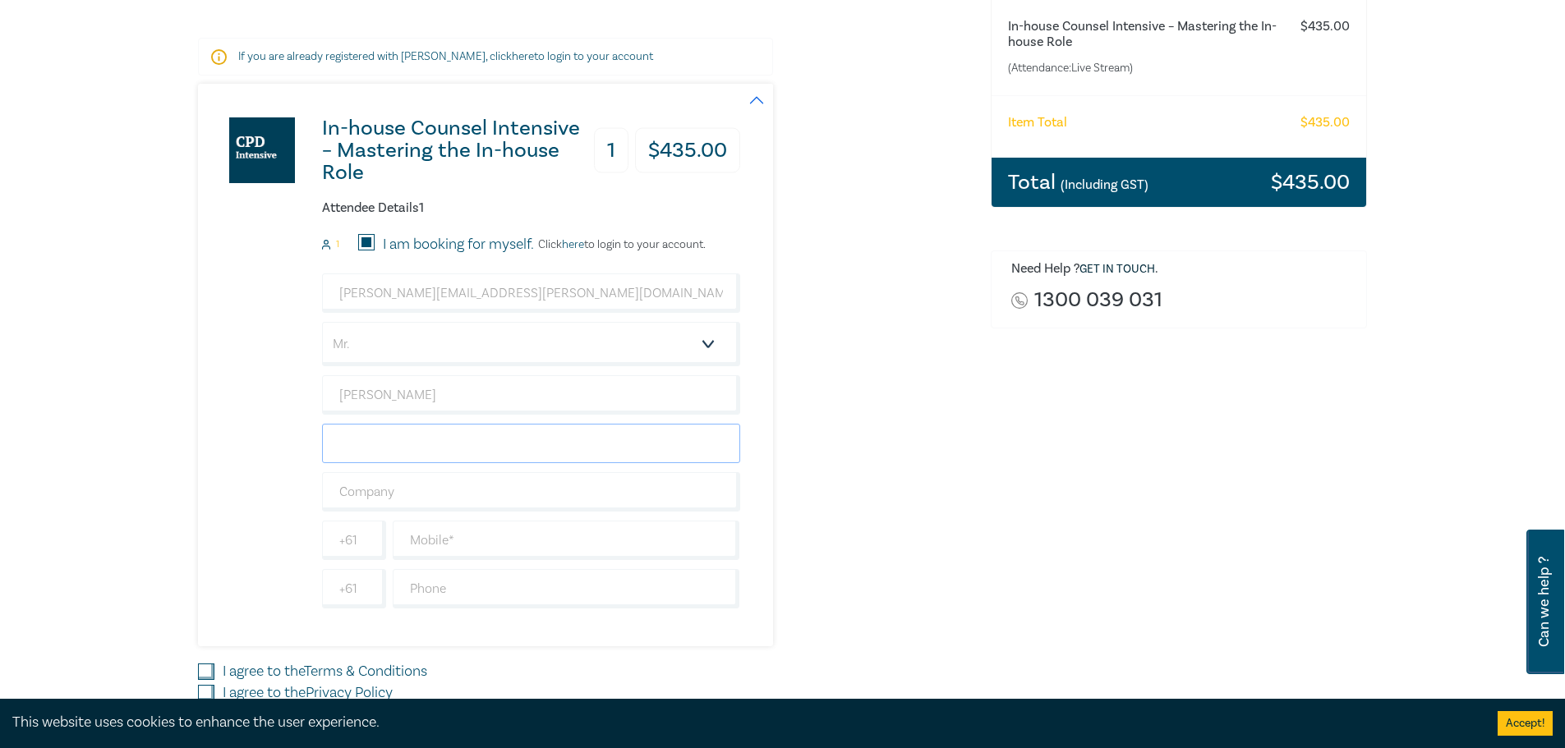
type input "Santomartino"
drag, startPoint x: 419, startPoint y: 461, endPoint x: 418, endPoint y: 494, distance: 33.7
click at [418, 494] on input "text" at bounding box center [531, 491] width 418 height 39
type input "Catholic Archdiocese of Melbourne"
click at [444, 551] on input "text" at bounding box center [566, 540] width 347 height 39
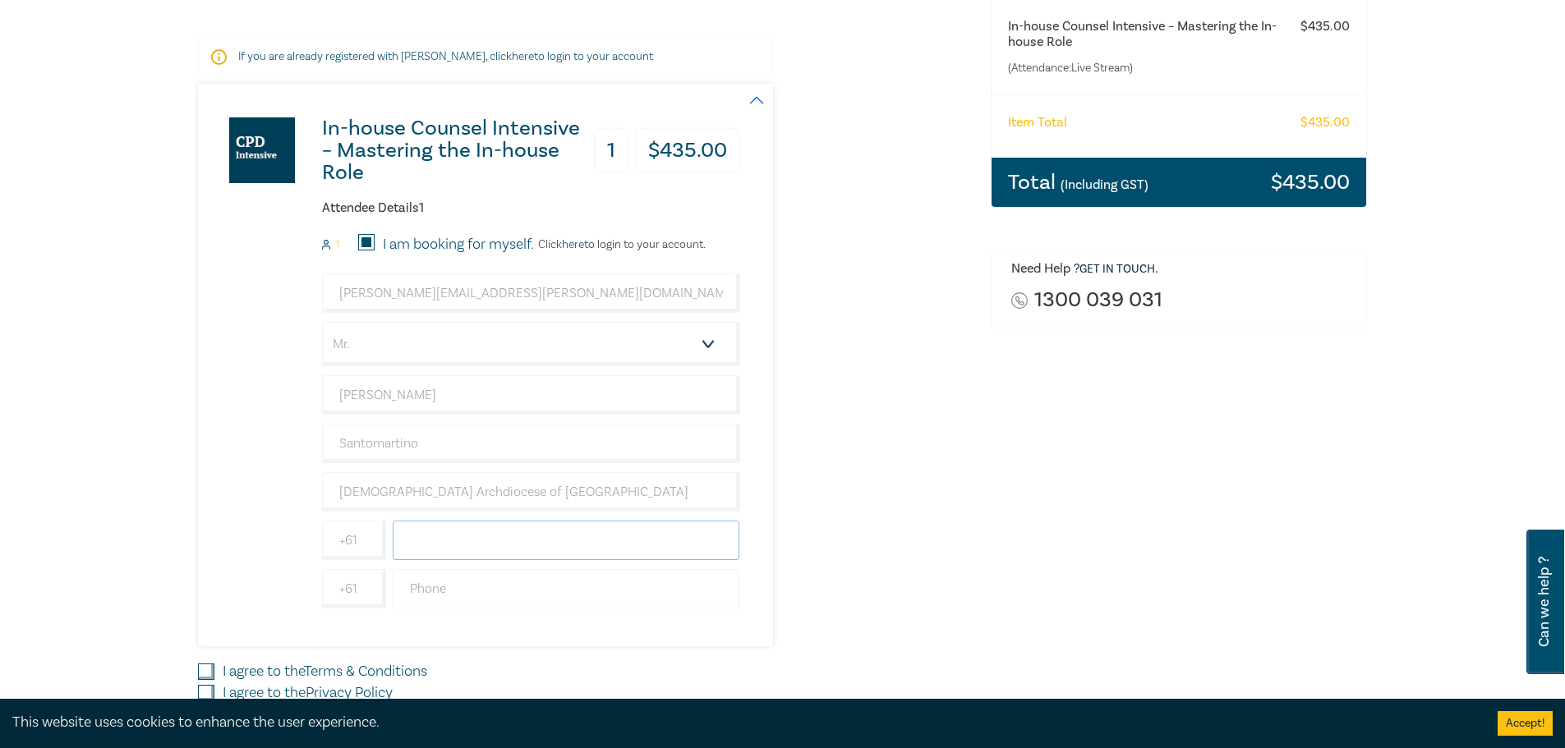
type input "0421906174"
click at [481, 588] on input "text" at bounding box center [566, 588] width 347 height 39
type input "99265676"
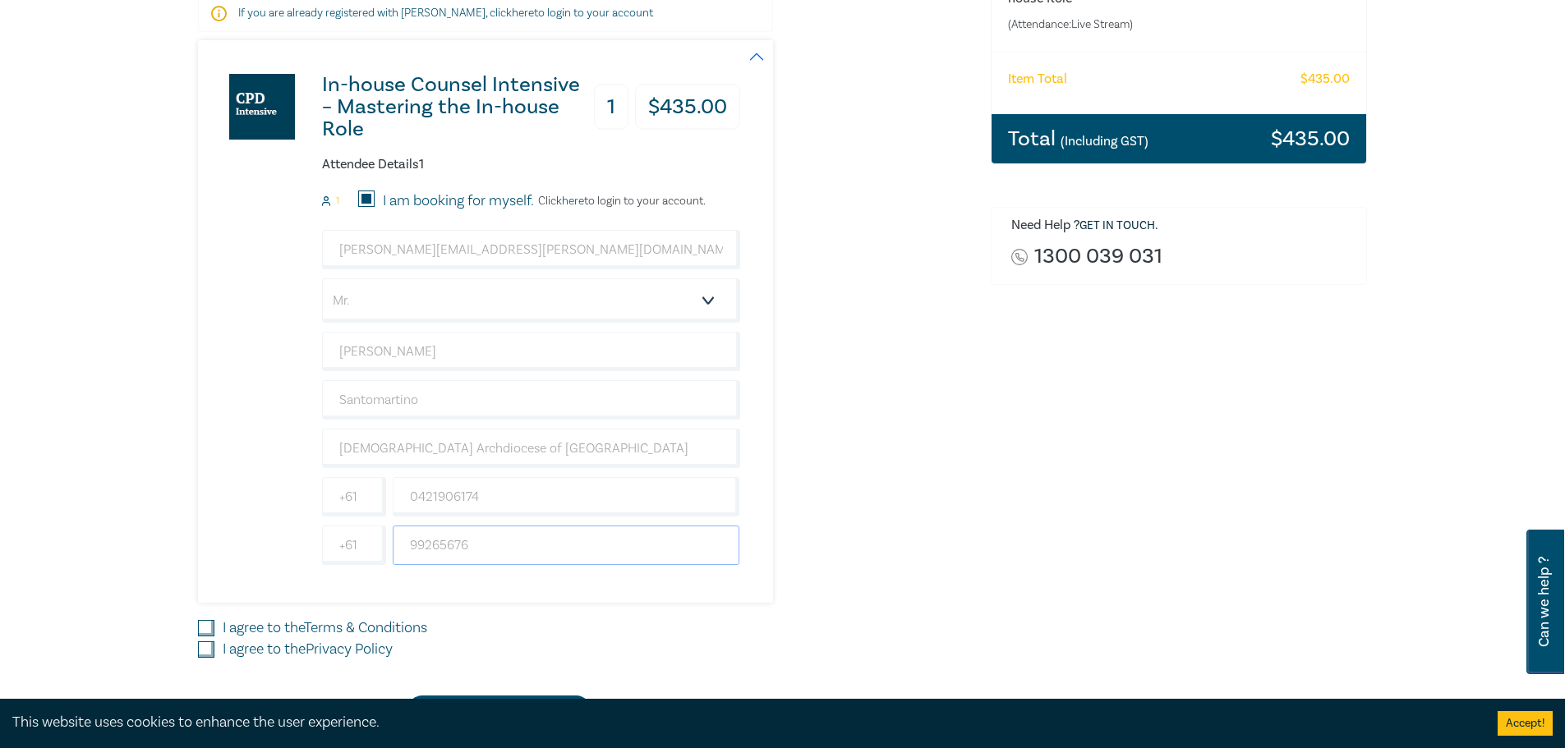
scroll to position [329, 0]
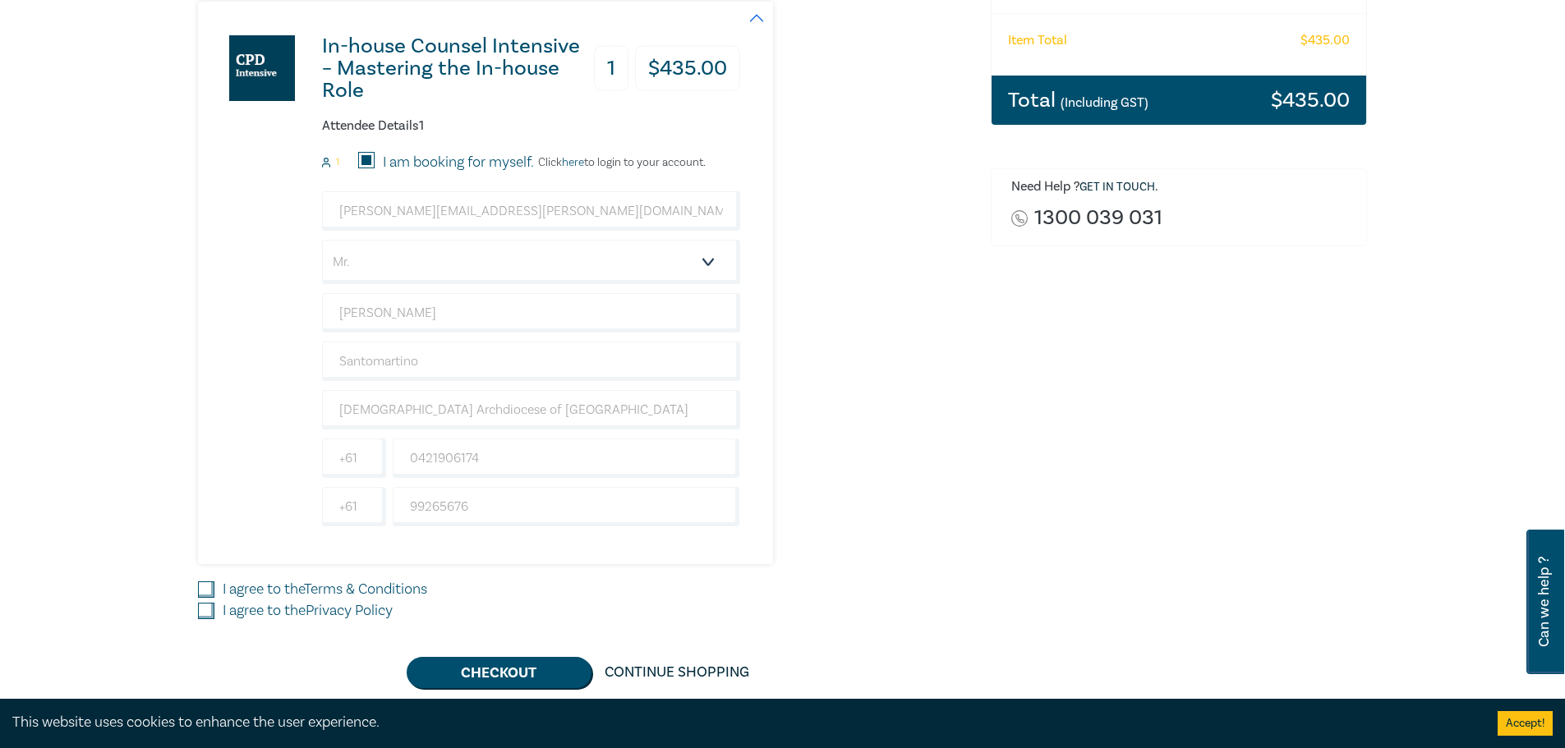
click at [200, 590] on input "I agree to the Terms & Conditions" at bounding box center [206, 589] width 16 height 16
checkbox input "true"
click at [202, 613] on input "I agree to the Privacy Policy" at bounding box center [206, 611] width 16 height 16
checkbox input "true"
click at [522, 681] on button "Checkout" at bounding box center [499, 672] width 185 height 31
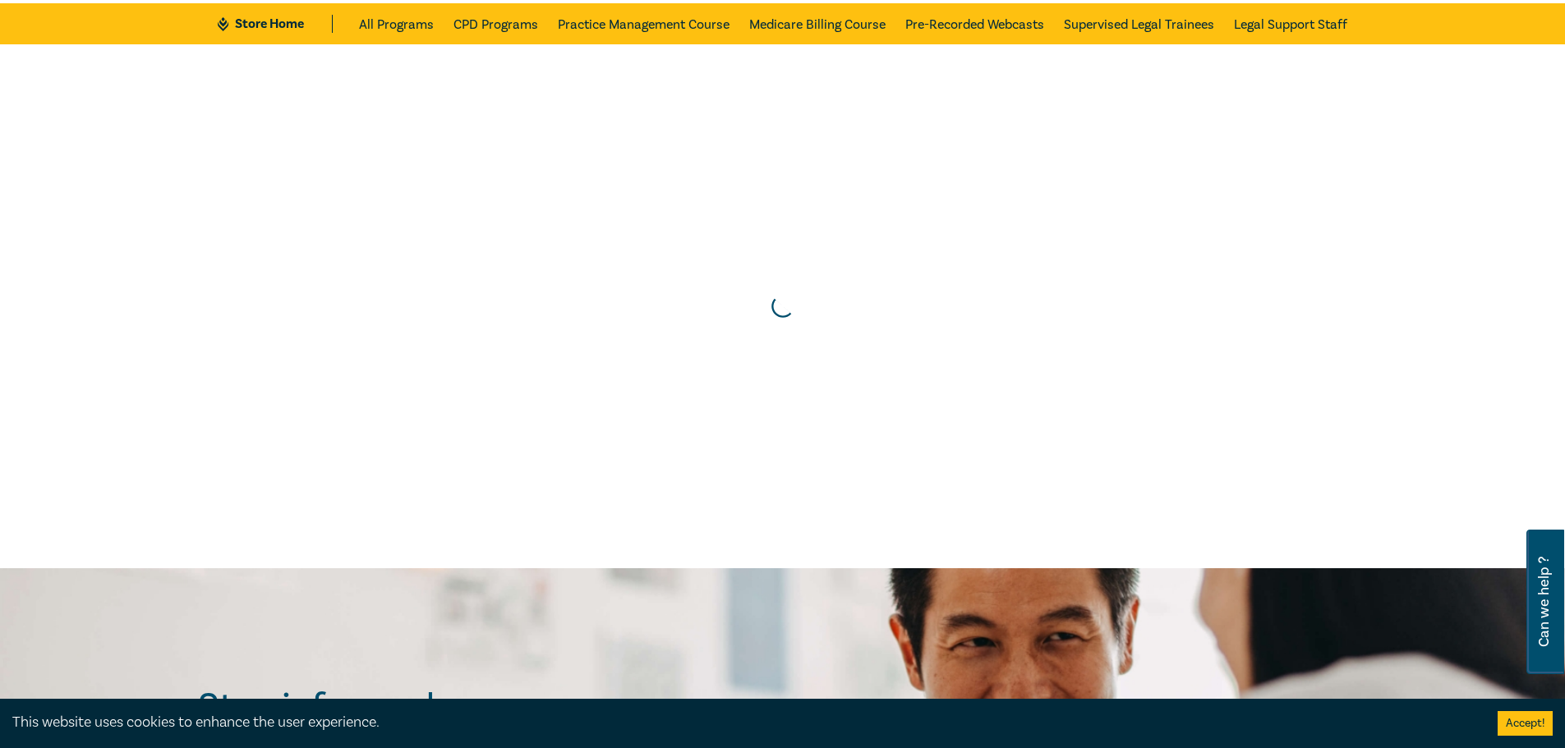
scroll to position [0, 0]
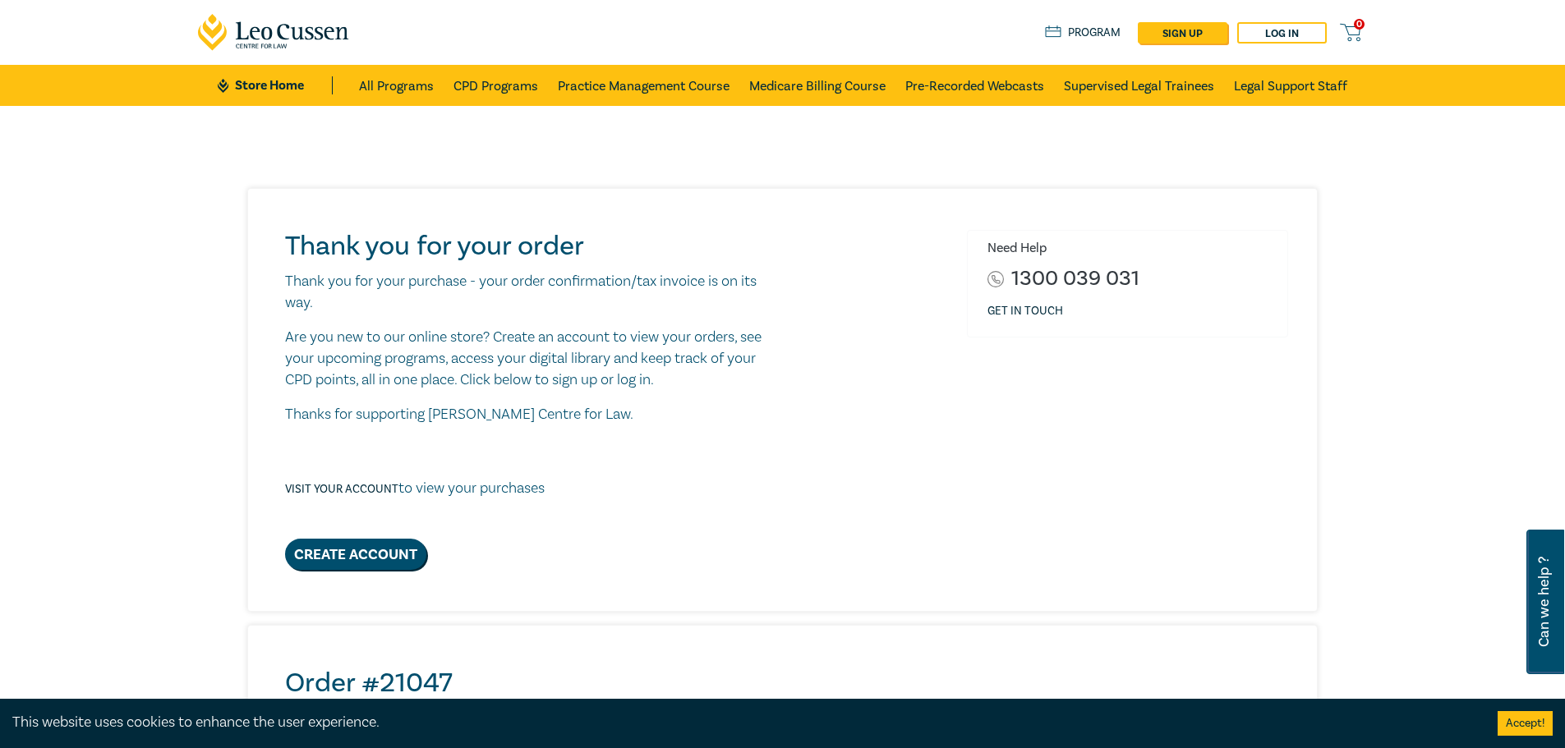
click at [265, 26] on icon at bounding box center [274, 32] width 152 height 37
